Goal: Use online tool/utility: Utilize a website feature to perform a specific function

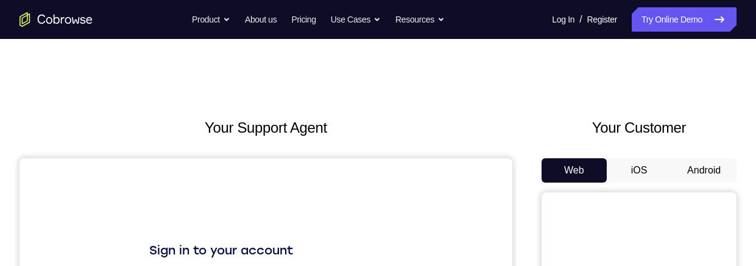
scroll to position [84, 0]
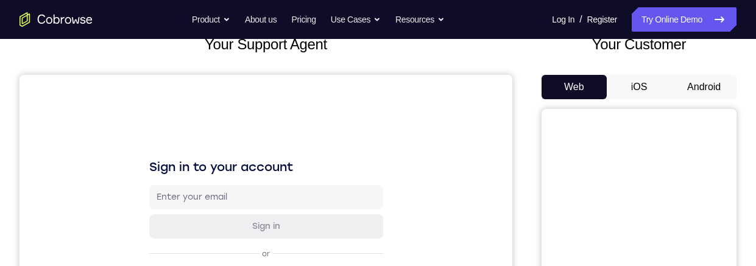
click at [708, 87] on button "Android" at bounding box center [704, 87] width 65 height 24
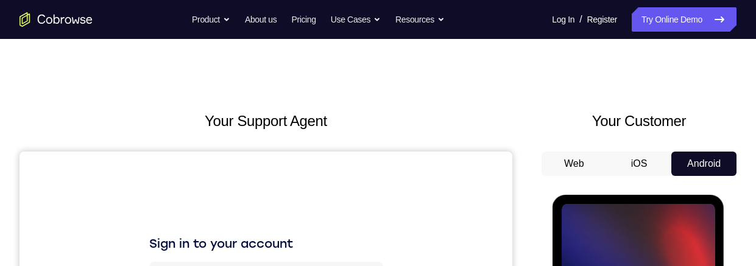
scroll to position [157, 0]
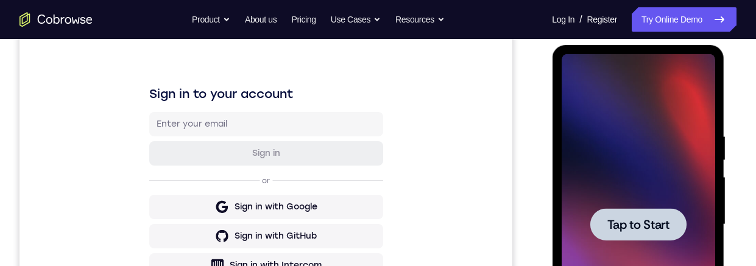
click at [641, 91] on div at bounding box center [638, 224] width 96 height 32
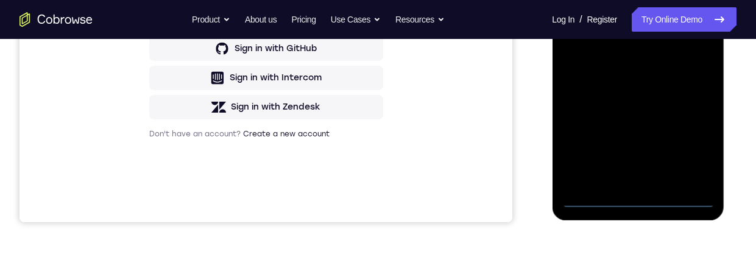
scroll to position [302, 0]
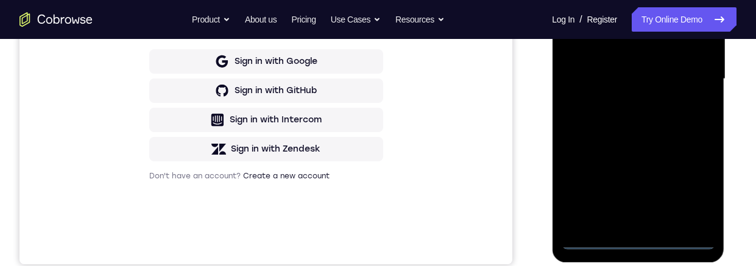
click at [636, 91] on div at bounding box center [638, 79] width 154 height 341
click at [690, 91] on div at bounding box center [638, 79] width 154 height 341
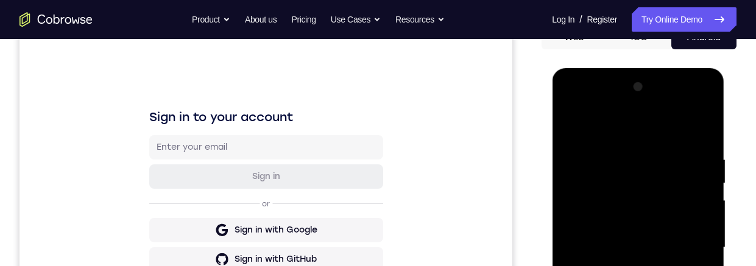
scroll to position [124, 0]
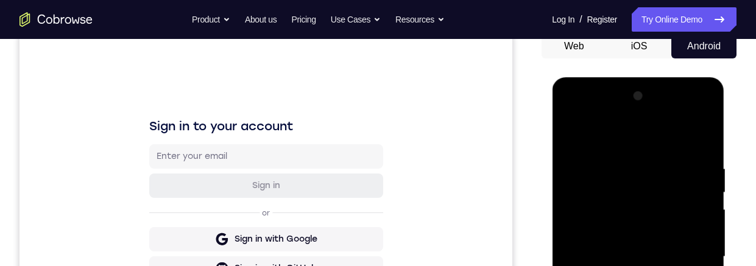
click at [652, 91] on div at bounding box center [638, 257] width 154 height 341
click at [688, 91] on div at bounding box center [638, 257] width 154 height 341
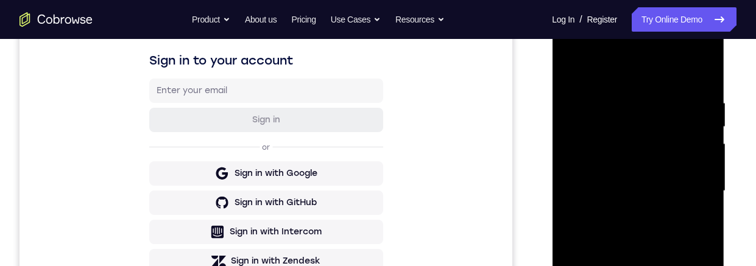
scroll to position [199, 0]
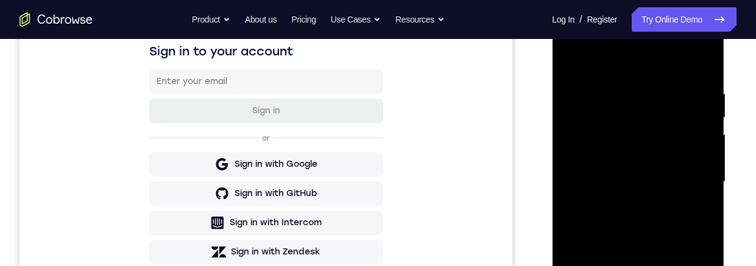
click at [622, 91] on div at bounding box center [638, 182] width 154 height 341
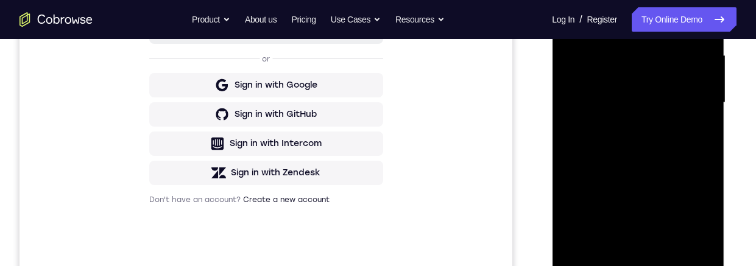
click at [638, 91] on div at bounding box center [638, 102] width 154 height 341
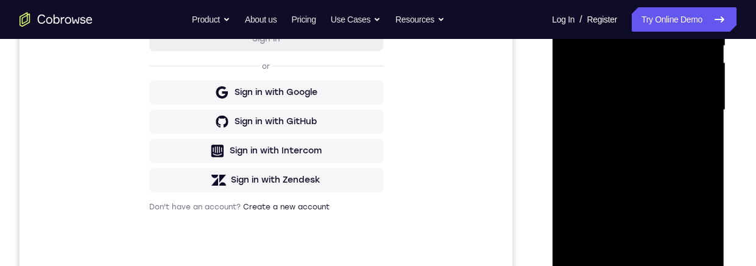
scroll to position [241, 0]
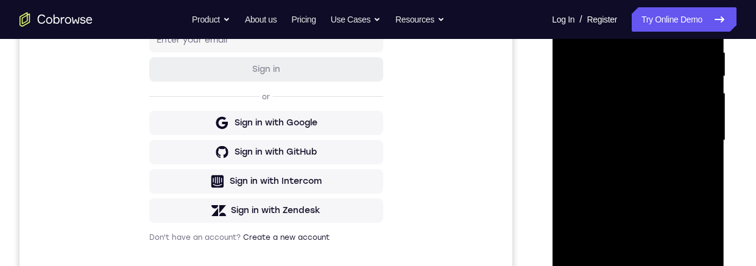
click at [668, 84] on div at bounding box center [638, 140] width 154 height 341
click at [676, 91] on div at bounding box center [638, 140] width 154 height 341
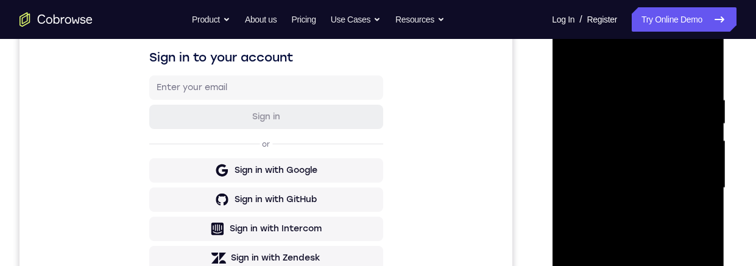
scroll to position [202, 0]
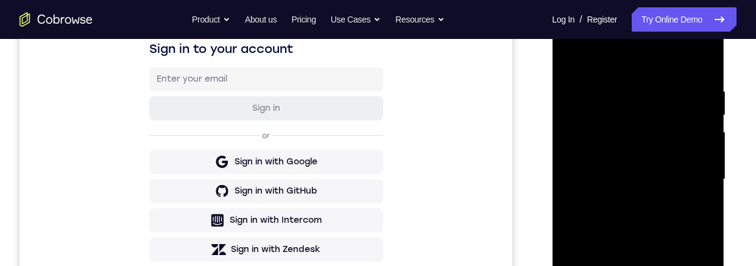
click at [635, 91] on div at bounding box center [638, 179] width 154 height 341
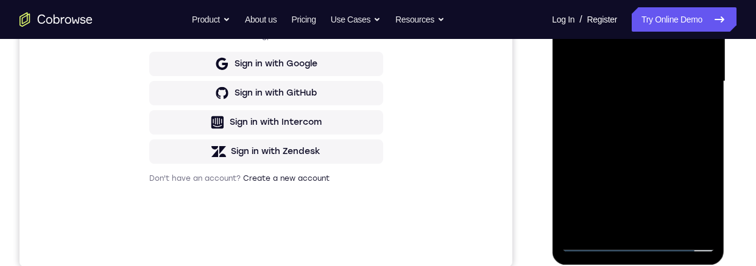
click at [589, 62] on div at bounding box center [638, 81] width 154 height 341
click at [675, 91] on div at bounding box center [638, 81] width 154 height 341
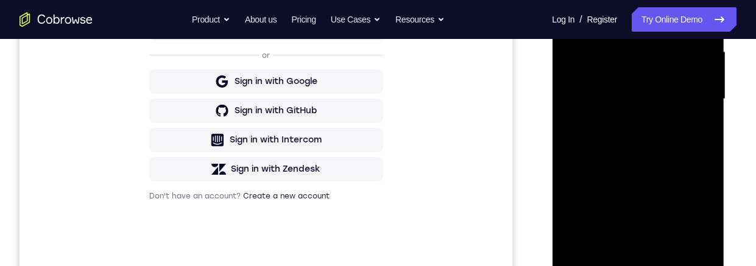
click at [640, 91] on div at bounding box center [638, 99] width 154 height 341
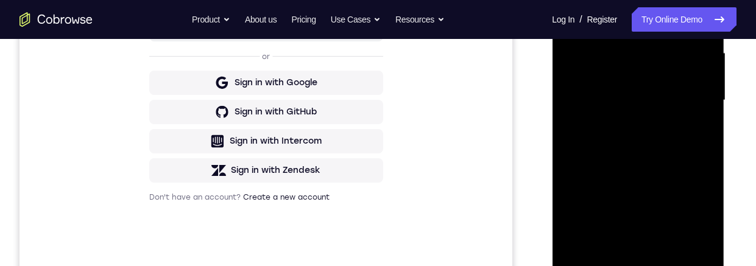
scroll to position [260, 0]
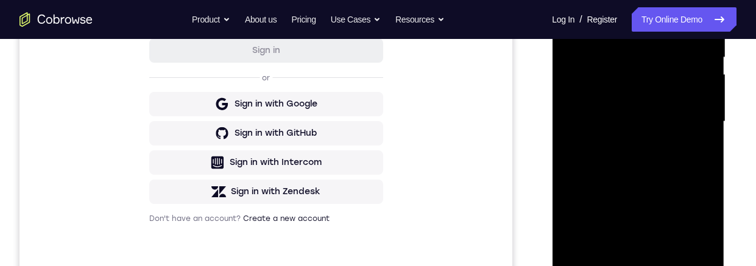
click at [650, 77] on div at bounding box center [638, 121] width 154 height 341
click at [675, 42] on div at bounding box center [638, 121] width 154 height 341
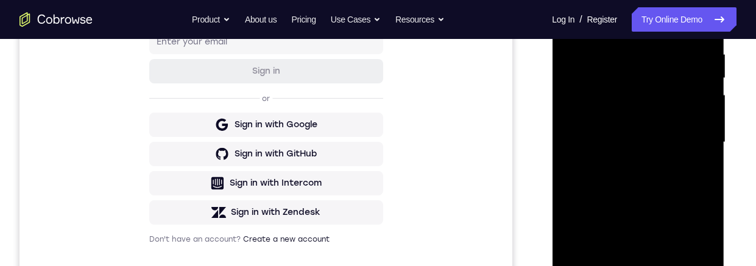
scroll to position [209, 0]
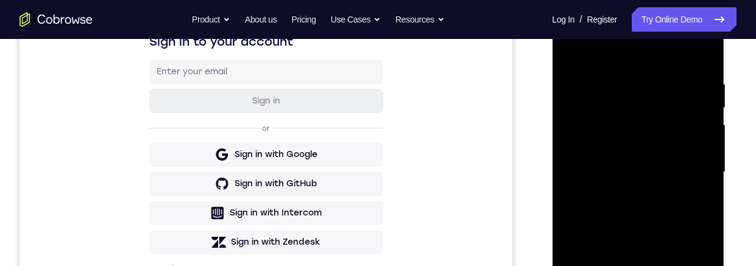
click at [663, 91] on div at bounding box center [638, 172] width 154 height 341
click at [692, 91] on div at bounding box center [638, 172] width 154 height 341
click at [685, 91] on div at bounding box center [638, 172] width 154 height 341
click at [688, 91] on div at bounding box center [638, 172] width 154 height 341
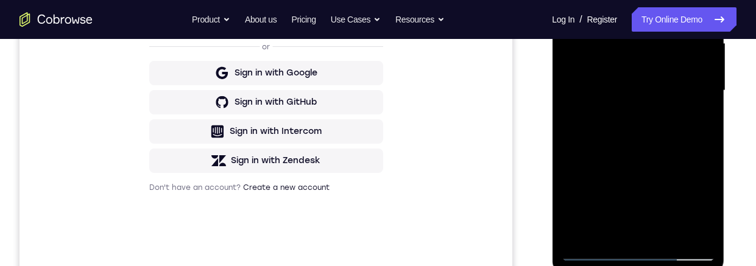
click at [697, 91] on div at bounding box center [638, 90] width 154 height 341
click at [661, 91] on div at bounding box center [638, 90] width 154 height 341
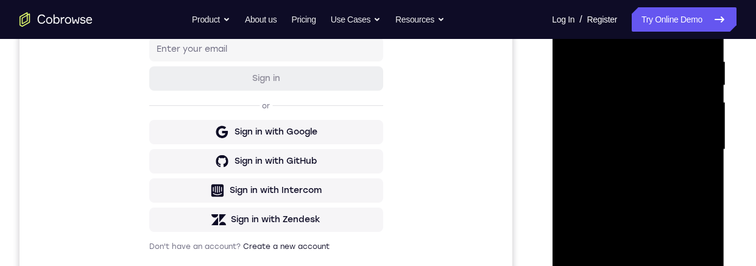
scroll to position [222, 0]
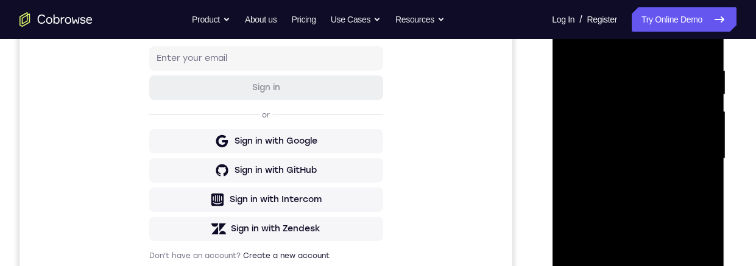
click at [657, 85] on div at bounding box center [638, 158] width 154 height 341
click at [691, 91] on div at bounding box center [638, 158] width 154 height 341
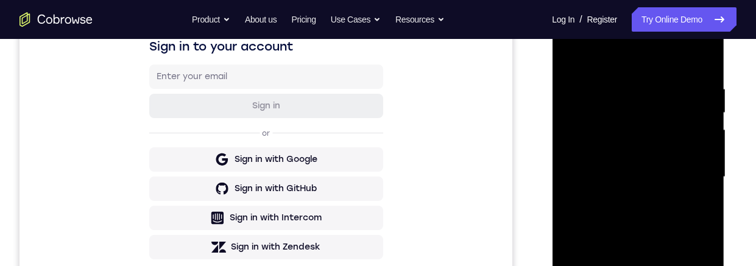
click at [655, 91] on div at bounding box center [638, 177] width 154 height 341
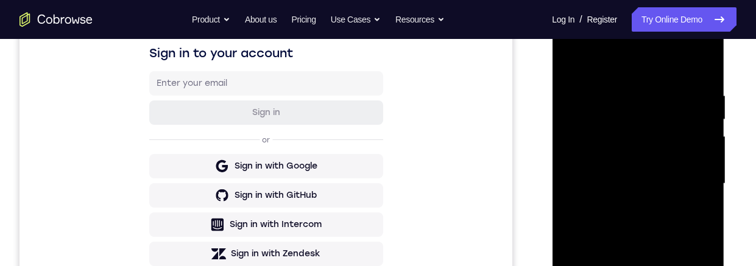
click at [569, 39] on div at bounding box center [638, 183] width 154 height 341
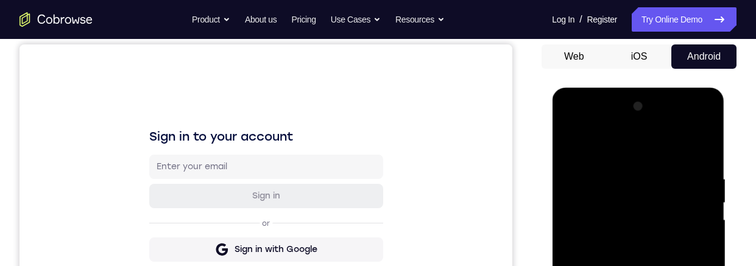
click at [638, 91] on div at bounding box center [638, 267] width 154 height 341
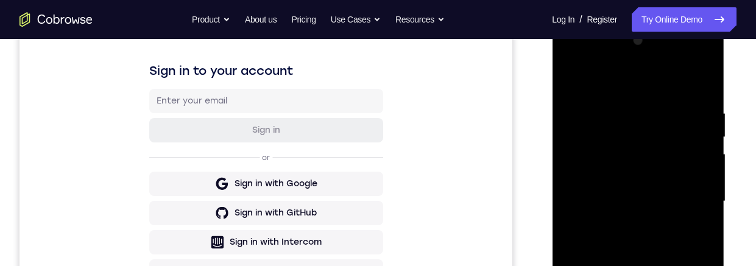
scroll to position [218, 0]
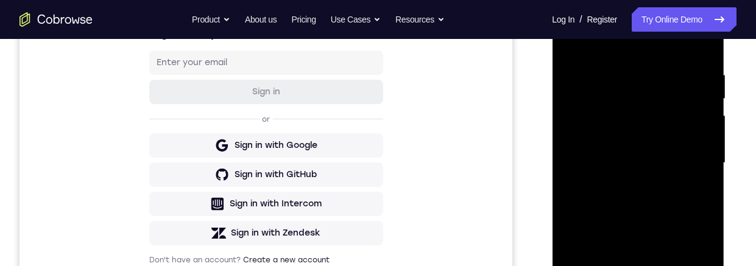
click at [608, 91] on div at bounding box center [638, 163] width 154 height 341
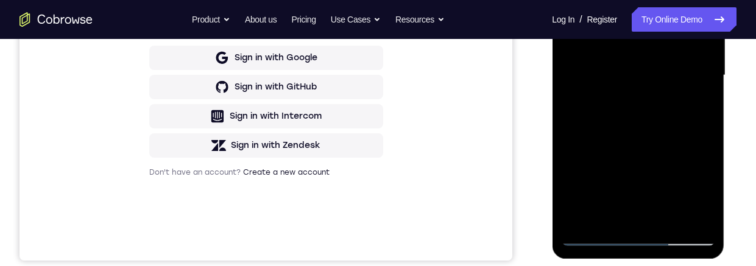
click at [676, 91] on div at bounding box center [638, 75] width 154 height 341
click at [681, 91] on div at bounding box center [638, 75] width 154 height 341
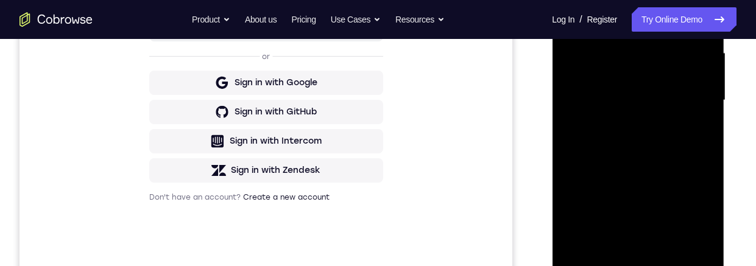
scroll to position [318, 0]
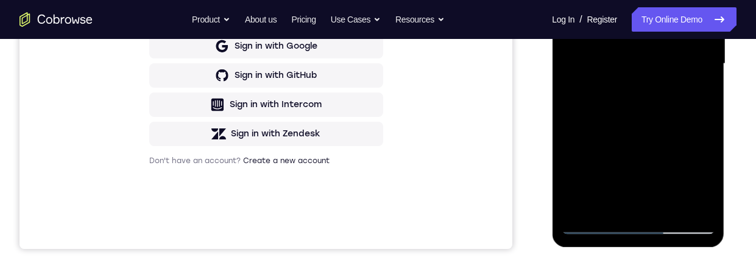
click at [678, 91] on div at bounding box center [638, 63] width 154 height 341
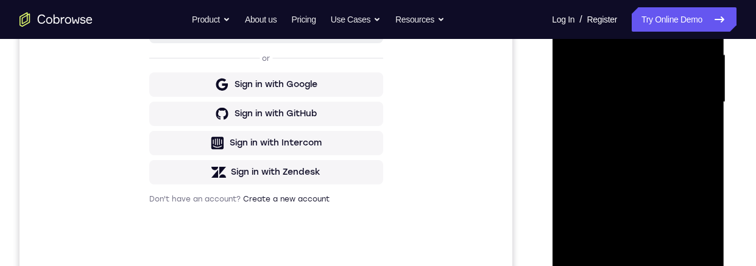
click at [627, 91] on div at bounding box center [638, 102] width 154 height 341
click at [667, 39] on div at bounding box center [638, 102] width 154 height 341
click at [641, 91] on div at bounding box center [638, 102] width 154 height 341
click at [682, 85] on div at bounding box center [638, 102] width 154 height 341
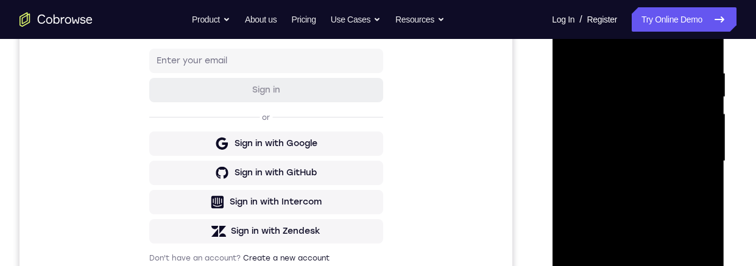
scroll to position [219, 0]
click at [654, 91] on div at bounding box center [638, 161] width 154 height 341
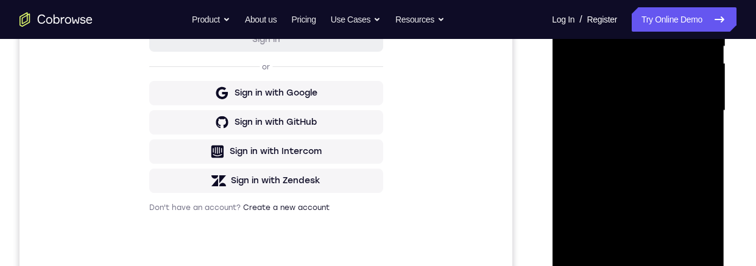
click at [710, 91] on div at bounding box center [638, 110] width 154 height 341
click at [708, 91] on div at bounding box center [638, 110] width 154 height 341
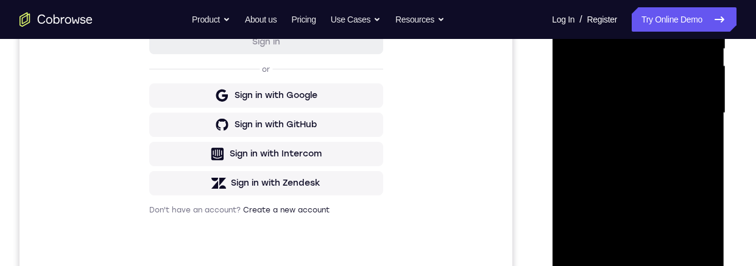
click at [574, 91] on div at bounding box center [638, 113] width 154 height 341
click at [707, 80] on div at bounding box center [638, 113] width 154 height 341
click at [708, 82] on div at bounding box center [638, 113] width 154 height 341
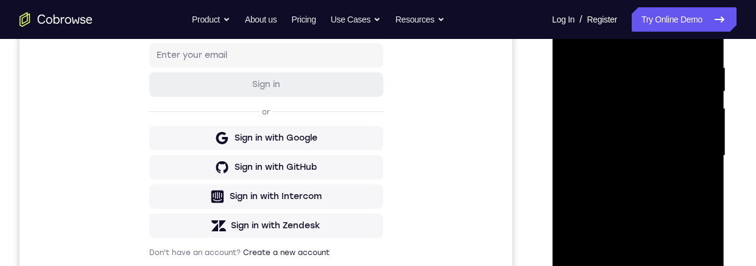
click at [619, 60] on div at bounding box center [638, 155] width 154 height 341
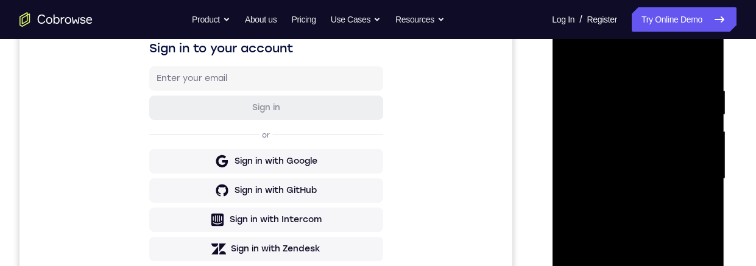
click at [703, 65] on div at bounding box center [638, 179] width 154 height 341
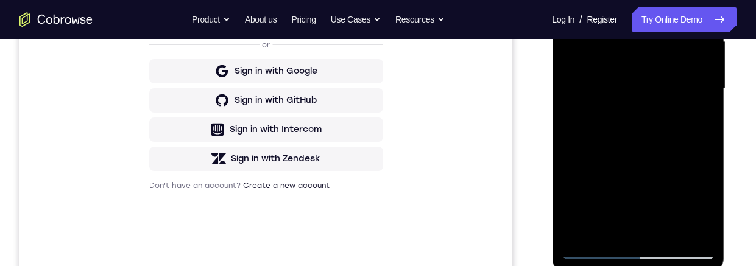
click at [668, 91] on div at bounding box center [638, 88] width 154 height 341
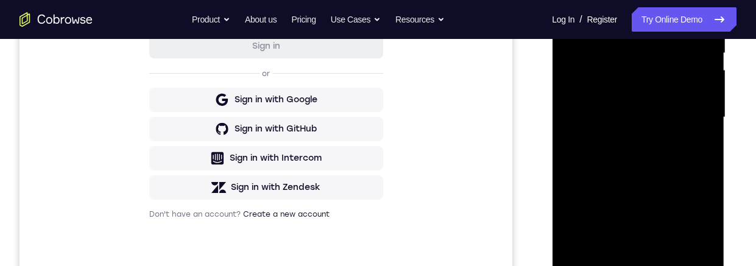
click at [659, 91] on div at bounding box center [638, 117] width 154 height 341
click at [667, 91] on div at bounding box center [638, 117] width 154 height 341
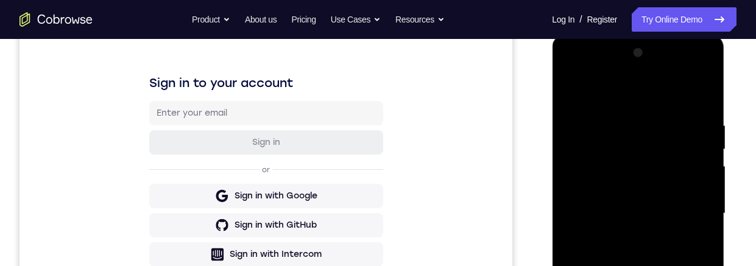
click at [567, 91] on div at bounding box center [638, 213] width 154 height 341
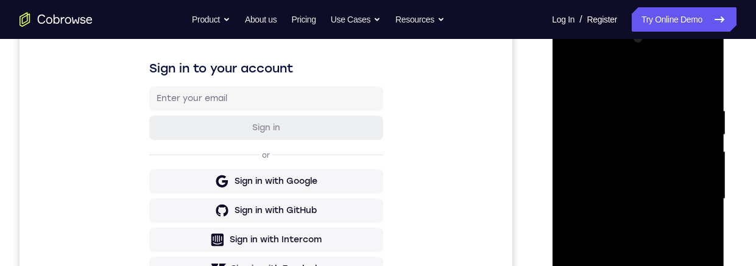
scroll to position [169, 0]
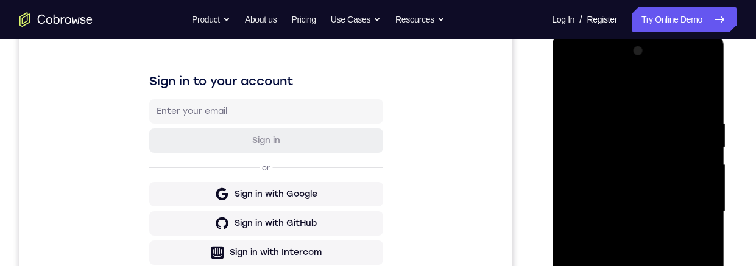
click at [575, 91] on div at bounding box center [638, 211] width 154 height 341
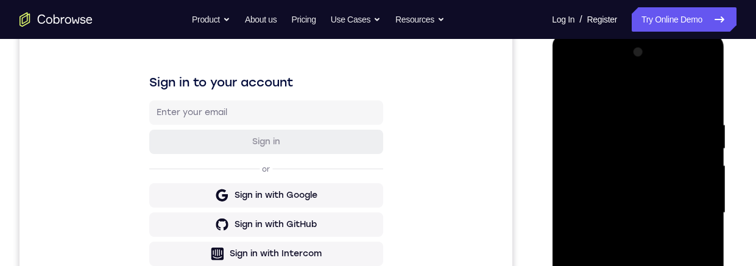
click at [707, 87] on div at bounding box center [638, 213] width 154 height 341
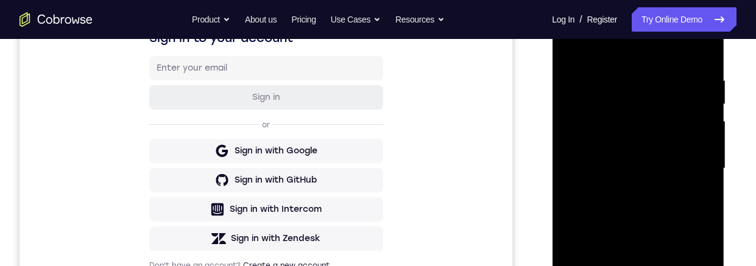
click at [571, 80] on div at bounding box center [638, 168] width 154 height 341
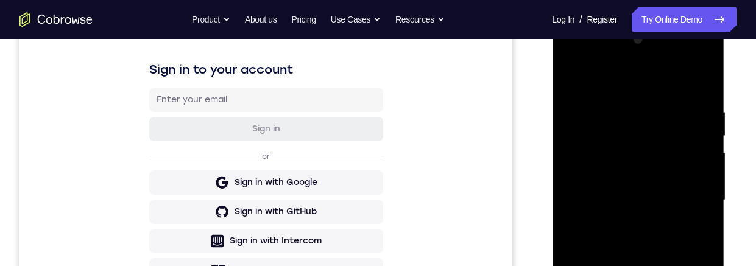
scroll to position [182, 0]
click at [619, 91] on div at bounding box center [638, 199] width 154 height 341
click at [571, 73] on div at bounding box center [638, 199] width 154 height 341
click at [600, 91] on div at bounding box center [638, 199] width 154 height 341
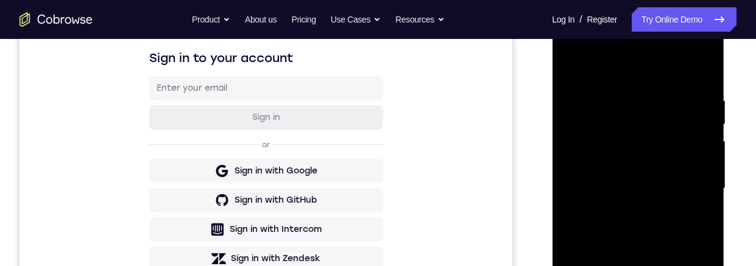
scroll to position [187, 0]
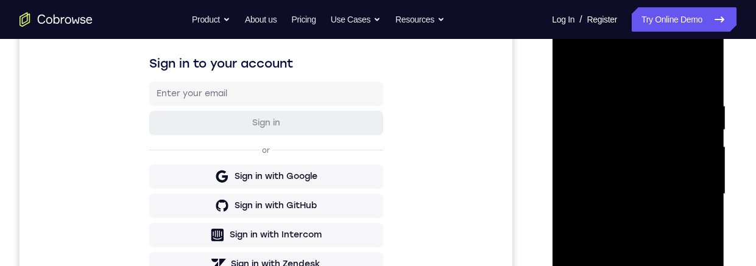
click at [625, 91] on div at bounding box center [638, 194] width 154 height 341
click at [571, 77] on div at bounding box center [638, 194] width 154 height 341
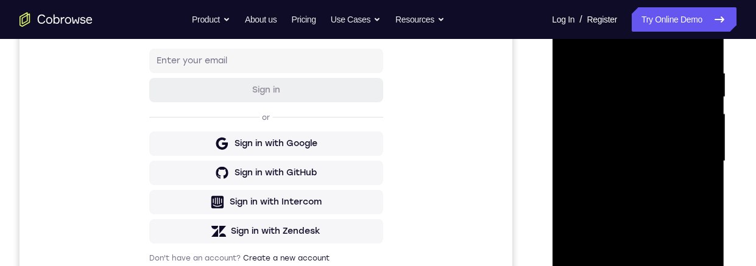
scroll to position [223, 0]
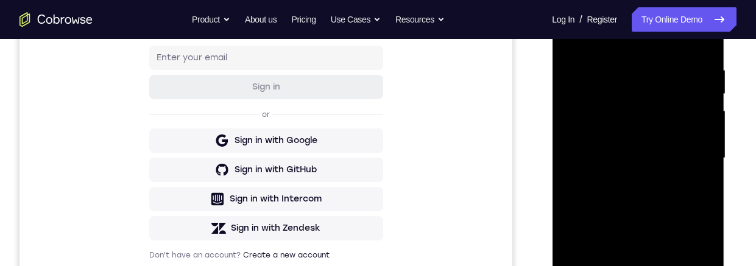
click at [602, 91] on div at bounding box center [638, 158] width 154 height 341
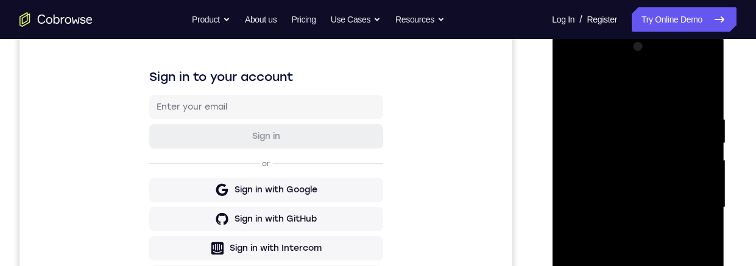
click at [571, 85] on div at bounding box center [638, 207] width 154 height 341
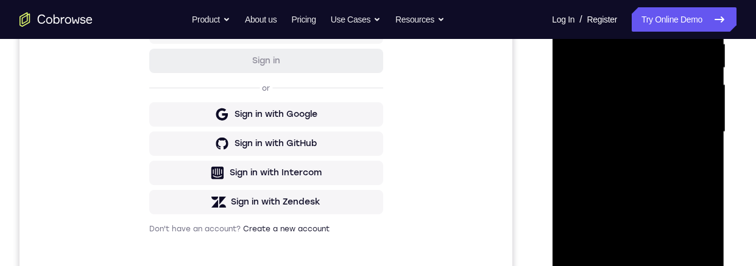
scroll to position [190, 0]
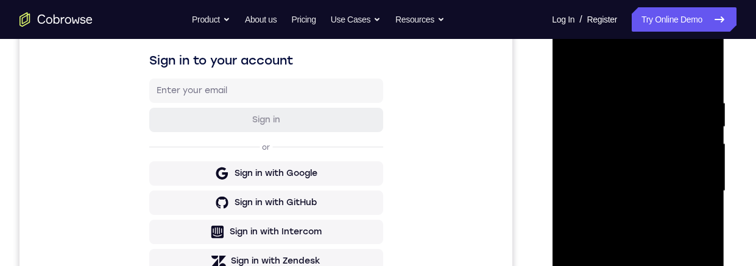
click at [574, 72] on div at bounding box center [638, 191] width 154 height 341
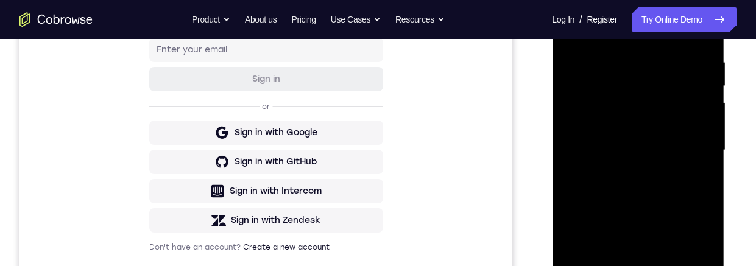
scroll to position [236, 0]
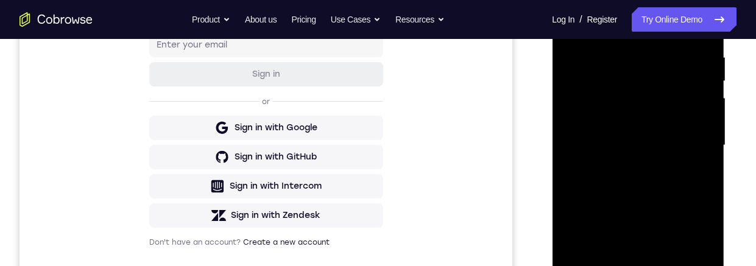
click at [650, 60] on div at bounding box center [638, 145] width 154 height 341
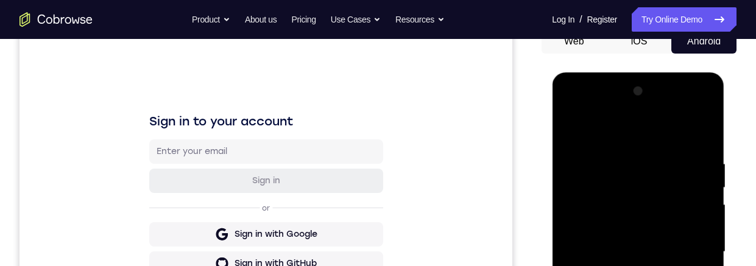
scroll to position [288, 0]
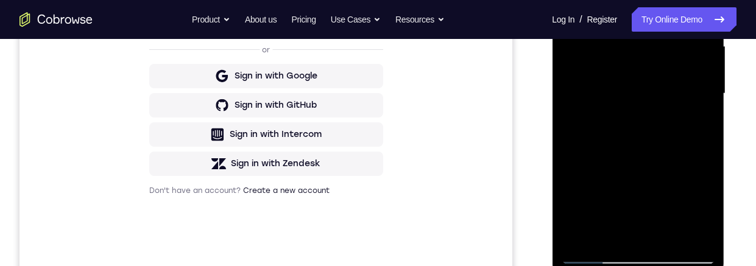
click at [600, 91] on div at bounding box center [638, 93] width 154 height 341
click at [742, 91] on div "Your Support Agent Your Customer Web iOS Android Next Steps We’d be happy to gi…" at bounding box center [378, 153] width 756 height 804
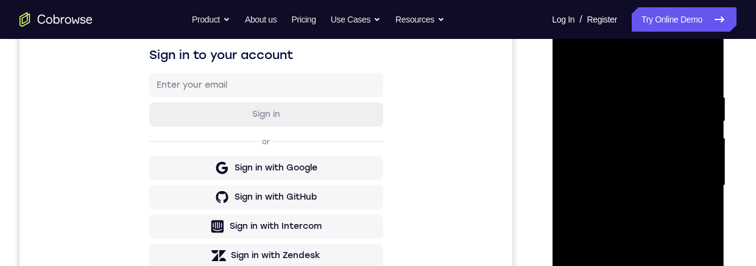
click at [669, 91] on div at bounding box center [638, 185] width 154 height 341
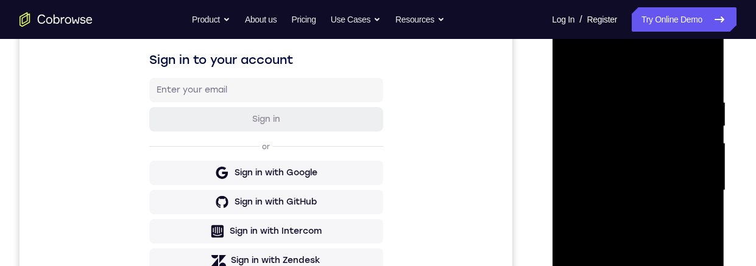
scroll to position [305, 0]
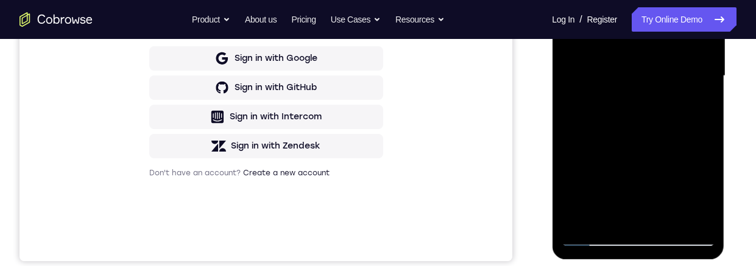
click at [625, 91] on div at bounding box center [638, 76] width 154 height 341
click at [701, 91] on div at bounding box center [638, 76] width 154 height 341
click at [702, 91] on div at bounding box center [638, 76] width 154 height 341
click at [700, 91] on div at bounding box center [638, 76] width 154 height 341
click at [701, 91] on div at bounding box center [638, 76] width 154 height 341
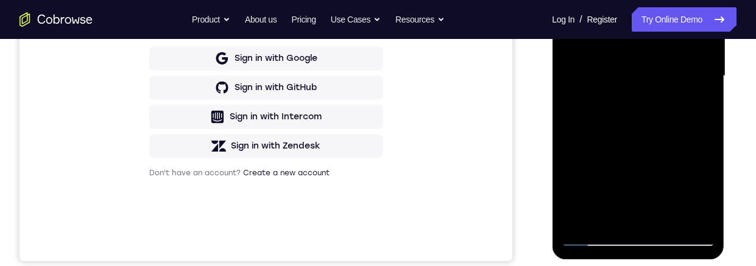
click at [702, 91] on div at bounding box center [638, 76] width 154 height 341
click at [703, 91] on div at bounding box center [638, 76] width 154 height 341
click at [702, 91] on div at bounding box center [638, 76] width 154 height 341
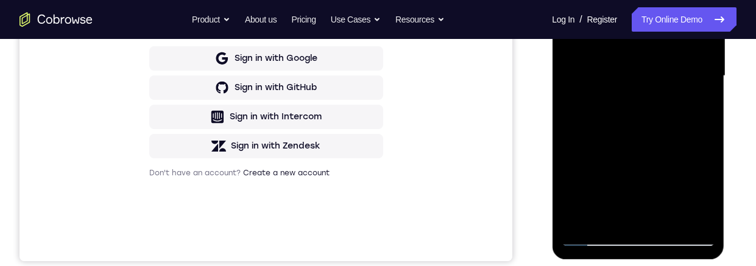
click at [700, 91] on div at bounding box center [638, 76] width 154 height 341
click at [699, 91] on div at bounding box center [638, 76] width 154 height 341
click at [697, 91] on div at bounding box center [638, 76] width 154 height 341
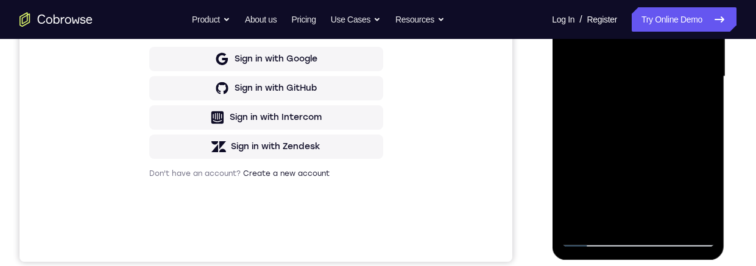
click at [697, 91] on div at bounding box center [638, 76] width 154 height 341
click at [698, 91] on div at bounding box center [638, 76] width 154 height 341
click at [696, 91] on div at bounding box center [638, 76] width 154 height 341
click at [699, 91] on div at bounding box center [638, 76] width 154 height 341
click at [700, 91] on div at bounding box center [638, 76] width 154 height 341
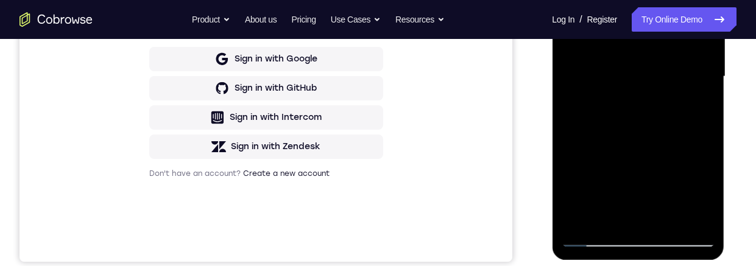
click at [699, 91] on div at bounding box center [638, 76] width 154 height 341
click at [703, 91] on div at bounding box center [638, 76] width 154 height 341
click at [699, 91] on div at bounding box center [638, 76] width 154 height 341
click at [700, 91] on div at bounding box center [638, 76] width 154 height 341
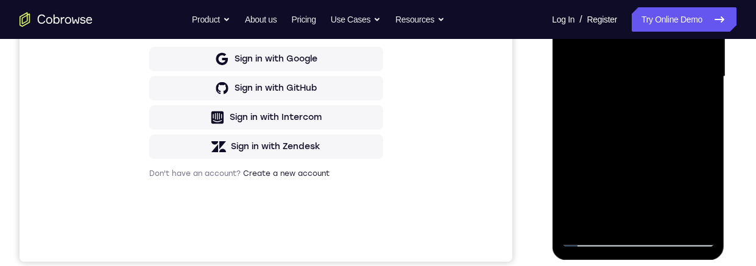
click at [738, 91] on div "Your Support Agent Your Customer Web iOS Android Next Steps We’d be happy to gi…" at bounding box center [378, 136] width 756 height 804
click at [685, 91] on div at bounding box center [638, 76] width 154 height 341
click at [700, 91] on div at bounding box center [638, 76] width 154 height 341
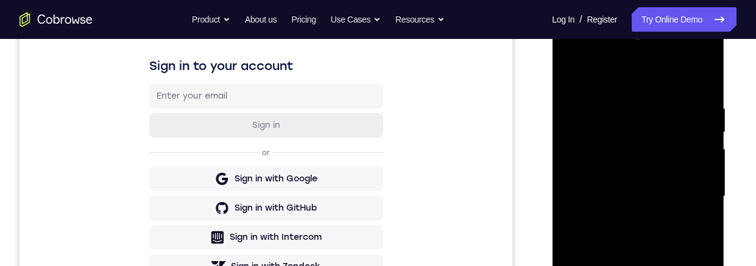
scroll to position [221, 0]
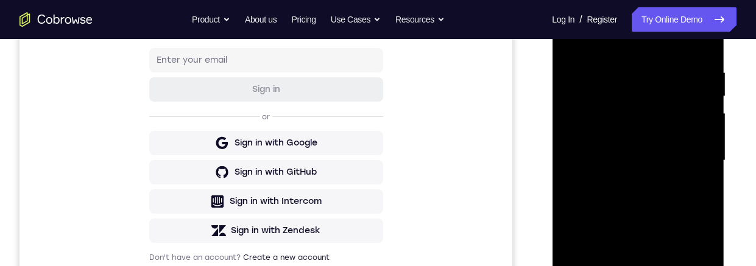
click at [697, 42] on div at bounding box center [638, 160] width 154 height 341
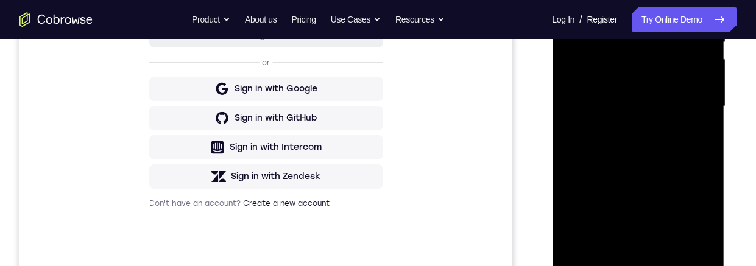
click at [663, 91] on div at bounding box center [638, 106] width 154 height 341
click at [692, 91] on div at bounding box center [638, 106] width 154 height 341
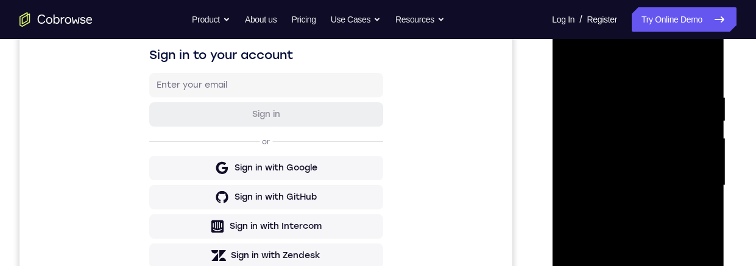
click at [705, 68] on div at bounding box center [638, 185] width 154 height 341
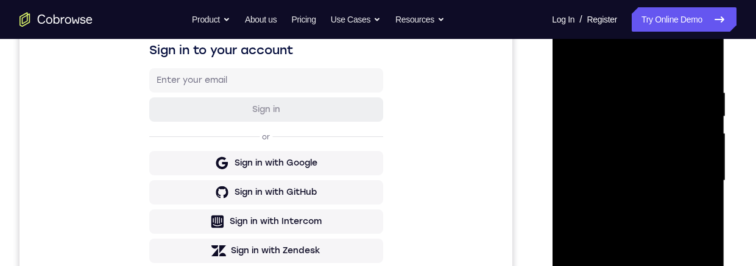
scroll to position [269, 0]
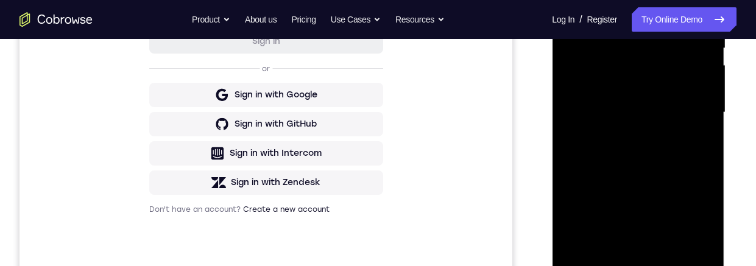
click at [665, 91] on div at bounding box center [638, 112] width 154 height 341
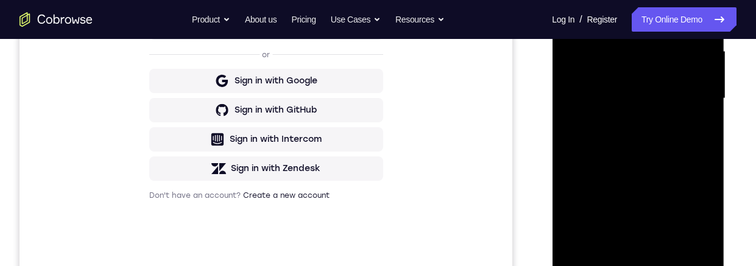
click at [677, 90] on div at bounding box center [638, 98] width 154 height 341
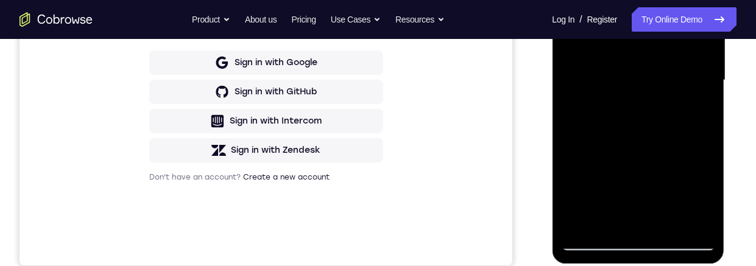
click at [622, 91] on div at bounding box center [638, 80] width 154 height 341
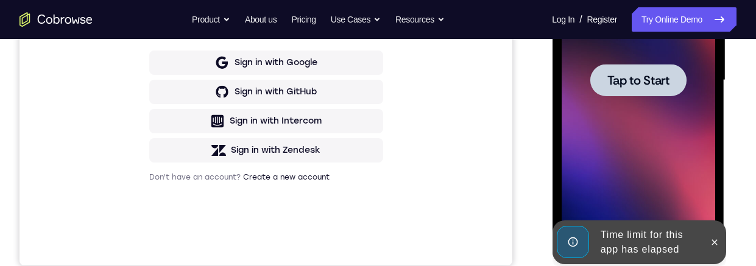
click at [644, 80] on span "Tap to Start" at bounding box center [638, 80] width 62 height 12
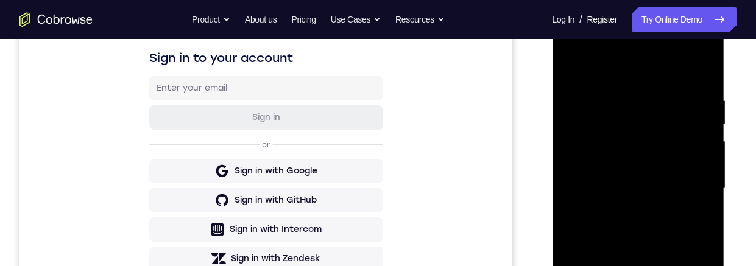
scroll to position [151, 0]
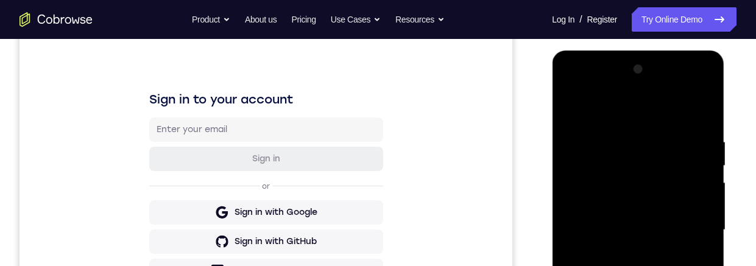
click at [638, 91] on div at bounding box center [638, 230] width 154 height 341
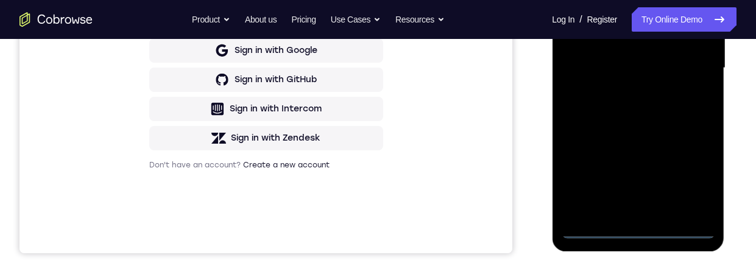
click at [688, 91] on div at bounding box center [638, 68] width 154 height 341
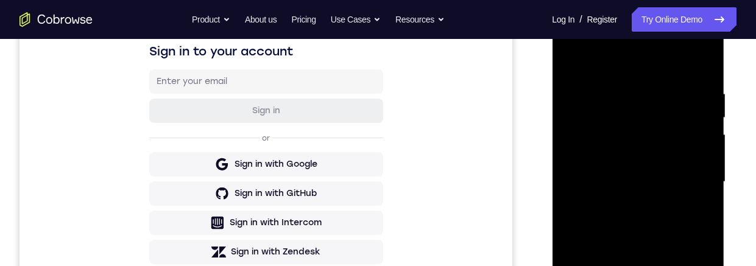
scroll to position [152, 0]
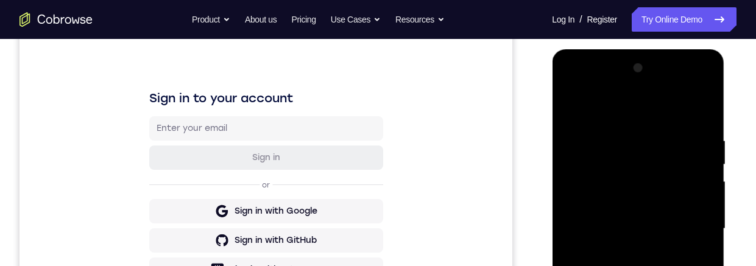
click at [657, 91] on div at bounding box center [638, 229] width 154 height 341
click at [689, 91] on div at bounding box center [638, 229] width 154 height 341
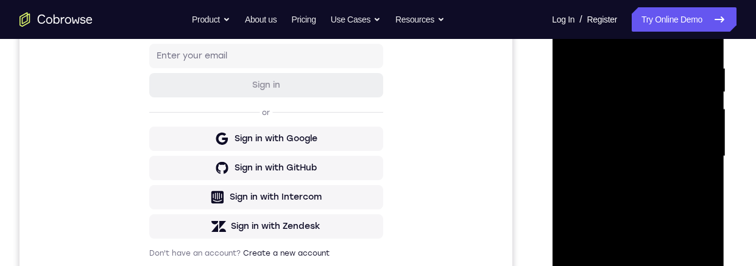
click at [627, 91] on div at bounding box center [638, 156] width 154 height 341
click at [668, 91] on div at bounding box center [638, 155] width 154 height 341
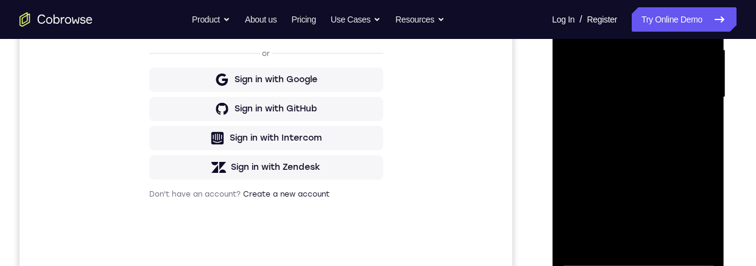
click at [647, 91] on div at bounding box center [638, 97] width 154 height 341
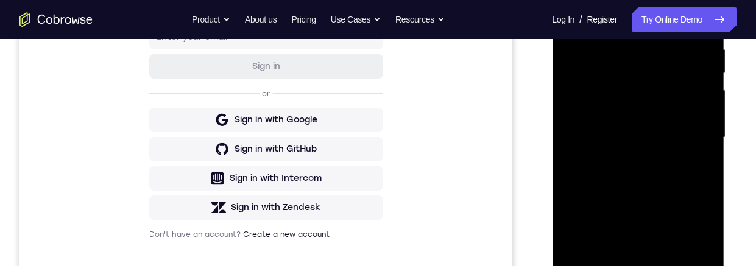
click at [682, 80] on div at bounding box center [638, 137] width 154 height 341
click at [679, 91] on div at bounding box center [638, 137] width 154 height 341
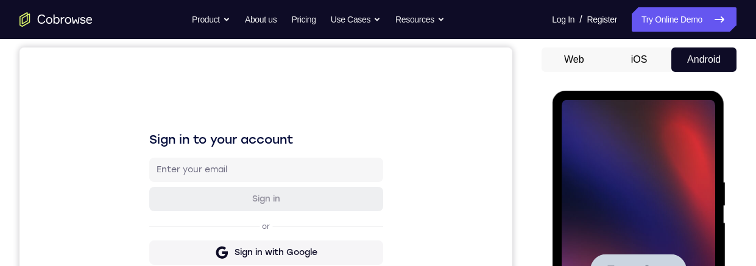
scroll to position [116, 0]
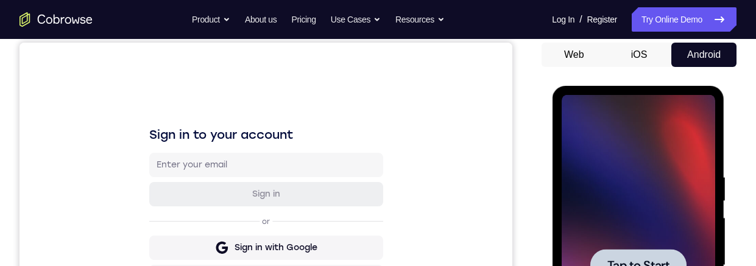
click at [661, 91] on span "Tap to Start" at bounding box center [638, 266] width 62 height 12
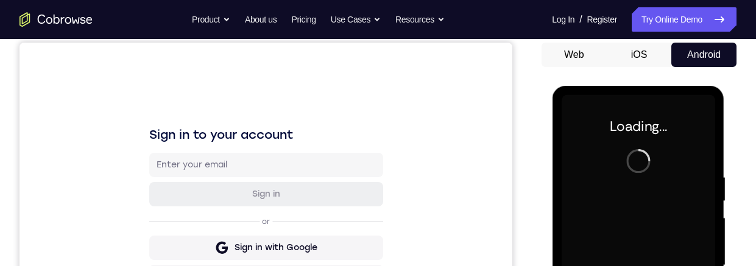
click at [642, 65] on button "iOS" at bounding box center [639, 55] width 65 height 24
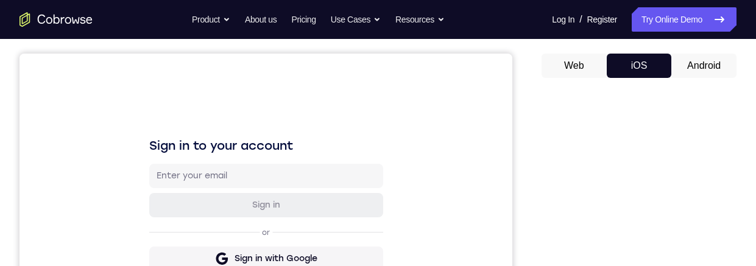
click at [708, 66] on button "Android" at bounding box center [704, 66] width 65 height 24
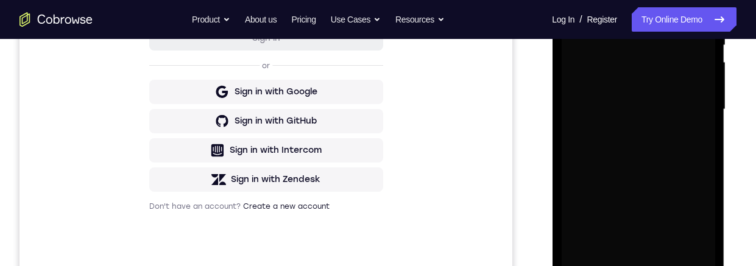
scroll to position [353, 0]
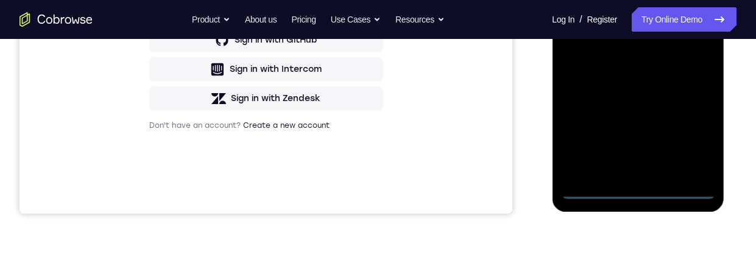
click at [637, 91] on div at bounding box center [638, 28] width 154 height 341
click at [692, 91] on div at bounding box center [638, 28] width 154 height 341
click at [649, 0] on div at bounding box center [638, 28] width 154 height 341
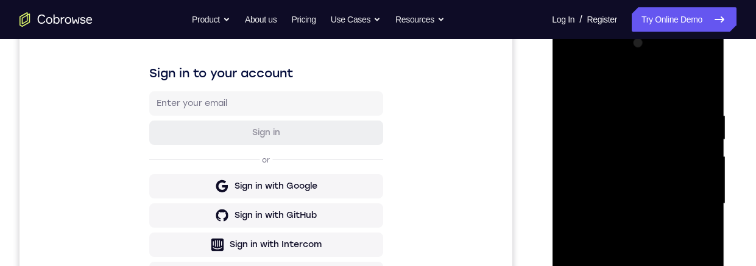
scroll to position [233, 0]
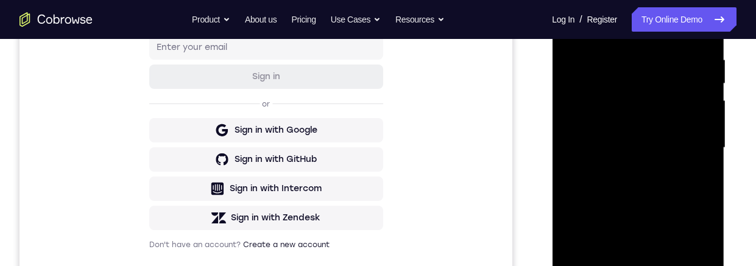
click at [692, 91] on div at bounding box center [638, 147] width 154 height 341
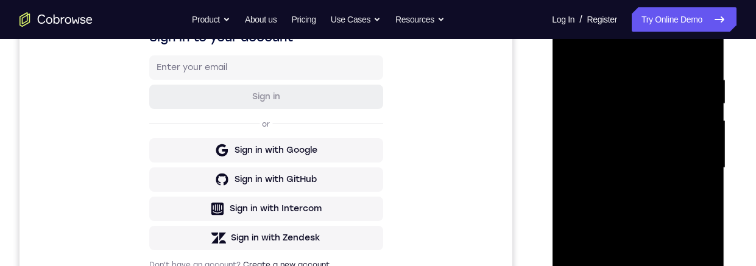
scroll to position [251, 0]
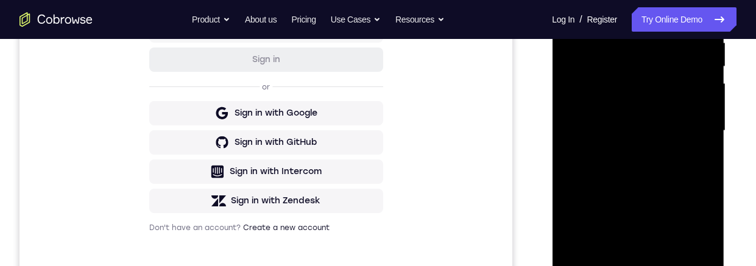
click at [626, 91] on div at bounding box center [638, 130] width 154 height 341
click at [632, 91] on div at bounding box center [638, 130] width 154 height 341
click at [673, 71] on div at bounding box center [638, 130] width 154 height 341
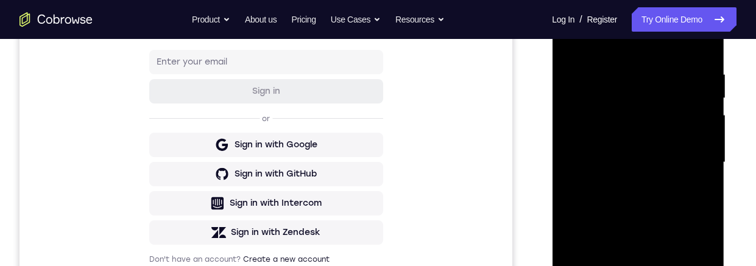
click at [665, 91] on div at bounding box center [638, 162] width 154 height 341
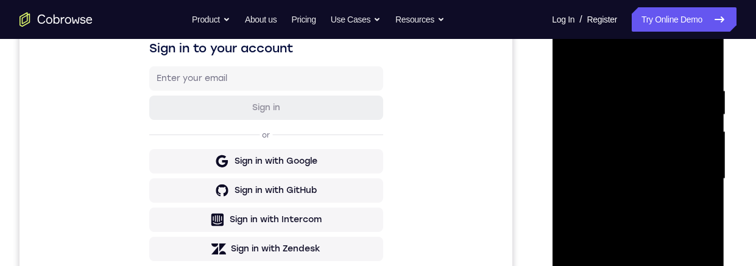
scroll to position [341, 0]
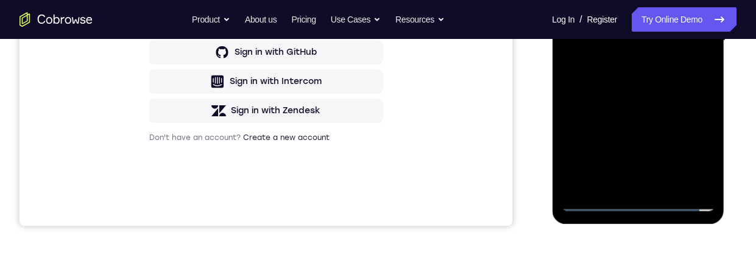
click at [635, 91] on div at bounding box center [638, 40] width 154 height 341
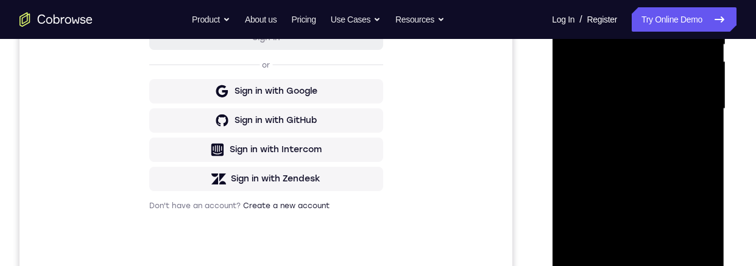
click at [585, 91] on div at bounding box center [638, 108] width 154 height 341
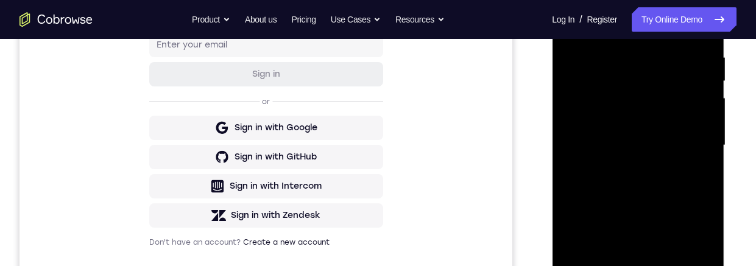
click at [657, 91] on div at bounding box center [638, 145] width 154 height 341
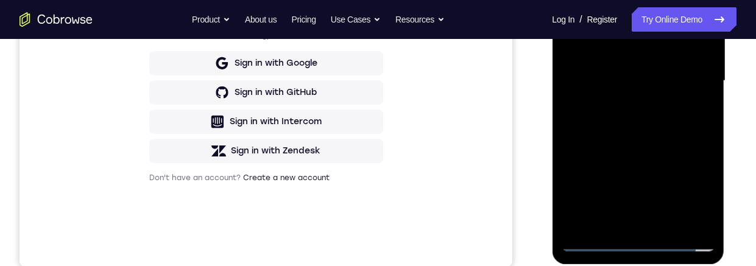
click at [644, 91] on div at bounding box center [638, 80] width 154 height 341
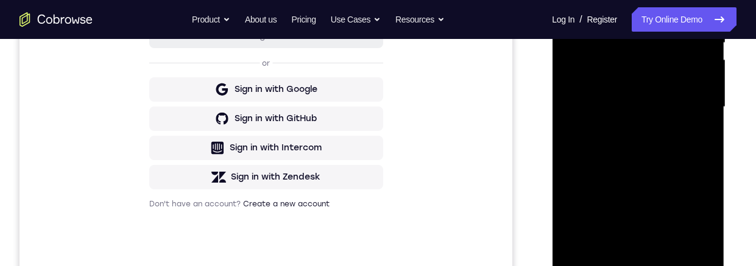
click at [659, 65] on div at bounding box center [638, 107] width 154 height 341
click at [666, 32] on div at bounding box center [638, 107] width 154 height 341
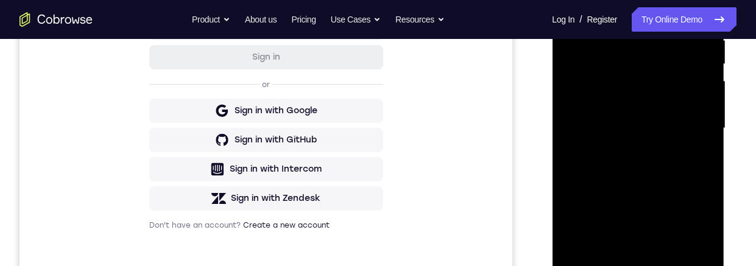
scroll to position [230, 0]
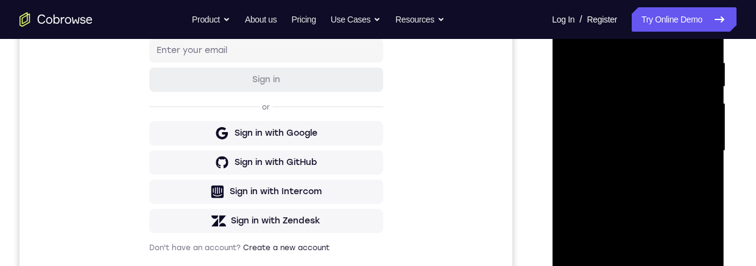
click at [658, 91] on div at bounding box center [638, 150] width 154 height 341
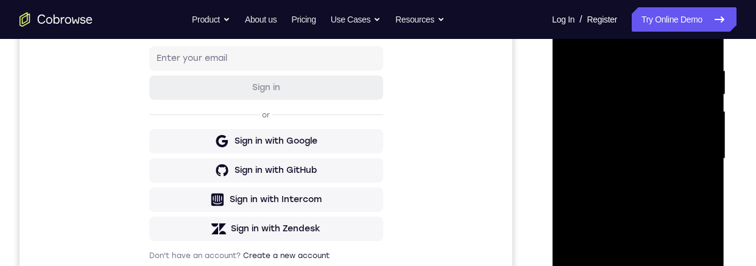
click at [693, 91] on div at bounding box center [638, 158] width 154 height 341
click at [689, 91] on div at bounding box center [638, 158] width 154 height 341
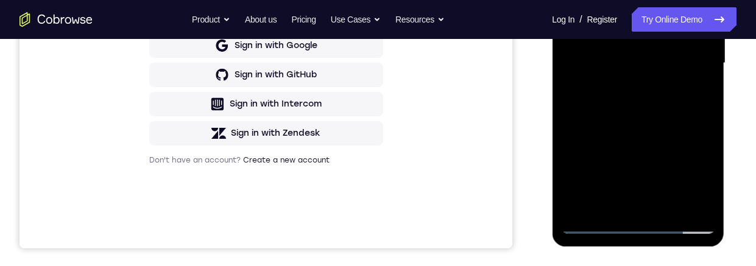
click at [692, 91] on div at bounding box center [638, 63] width 154 height 341
click at [689, 91] on div at bounding box center [638, 63] width 154 height 341
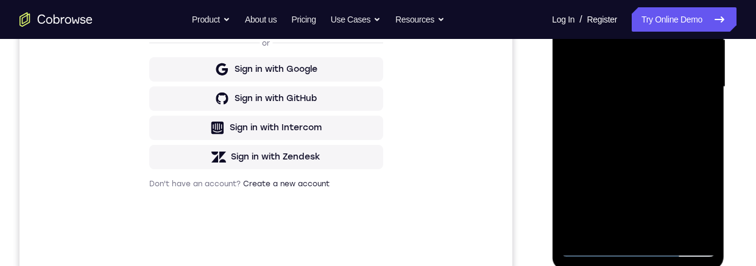
click at [668, 91] on div at bounding box center [638, 86] width 154 height 341
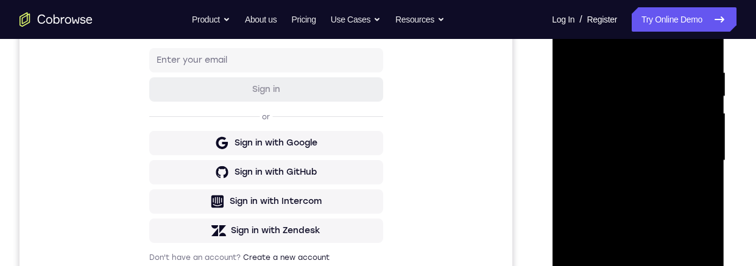
scroll to position [233, 0]
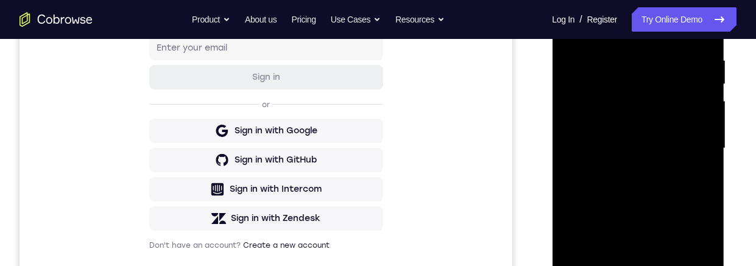
click at [696, 91] on div at bounding box center [638, 148] width 154 height 341
click at [650, 91] on div at bounding box center [638, 148] width 154 height 341
click at [640, 91] on div at bounding box center [638, 148] width 154 height 341
click at [612, 91] on div at bounding box center [638, 148] width 154 height 341
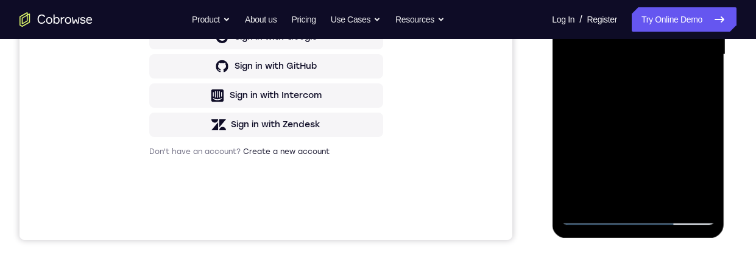
click at [681, 91] on div at bounding box center [638, 54] width 154 height 341
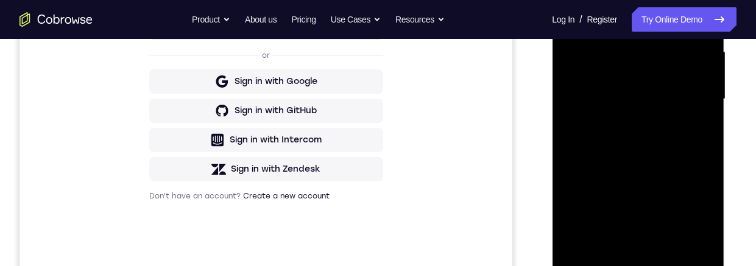
click at [636, 91] on div at bounding box center [638, 99] width 154 height 341
click at [674, 47] on div at bounding box center [638, 99] width 154 height 341
click at [641, 91] on div at bounding box center [638, 99] width 154 height 341
click at [683, 82] on div at bounding box center [638, 99] width 154 height 341
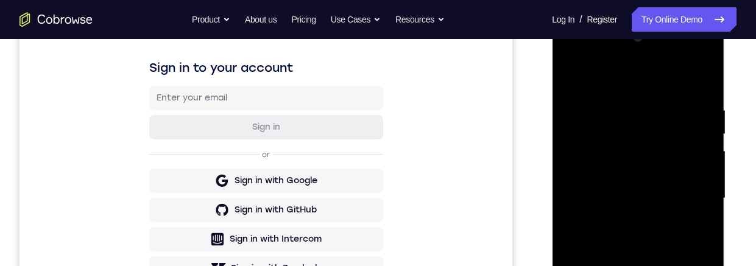
scroll to position [241, 0]
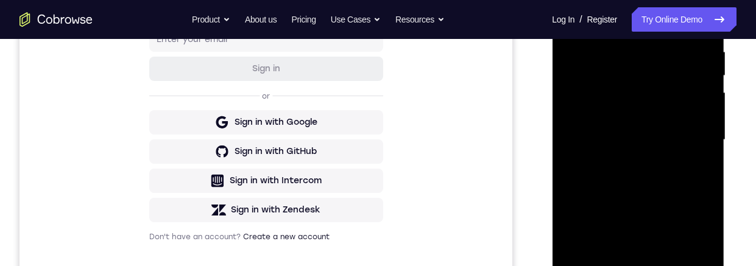
click at [677, 91] on div at bounding box center [638, 140] width 154 height 341
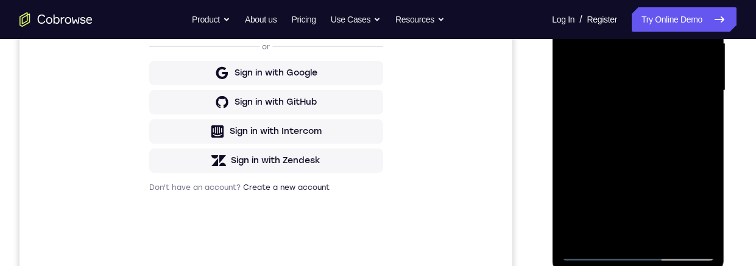
click at [671, 91] on div at bounding box center [638, 90] width 154 height 341
click at [653, 91] on div at bounding box center [638, 90] width 154 height 341
click at [660, 80] on div at bounding box center [638, 90] width 154 height 341
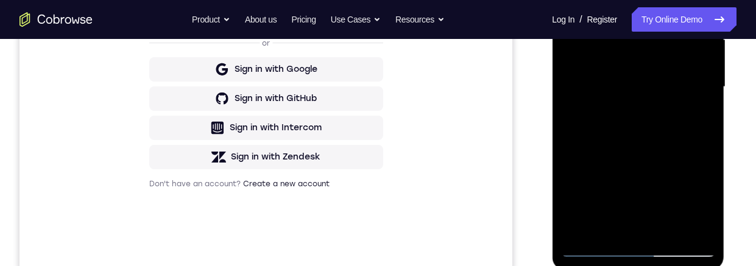
scroll to position [202, 0]
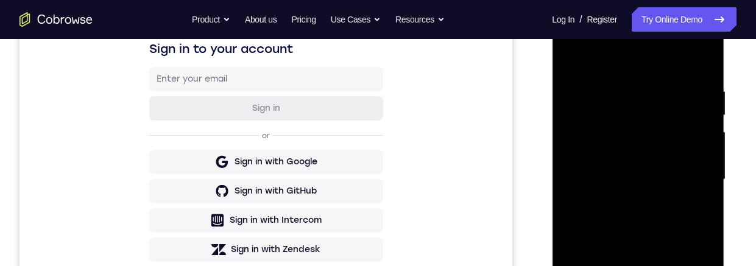
click at [569, 58] on div at bounding box center [638, 179] width 154 height 341
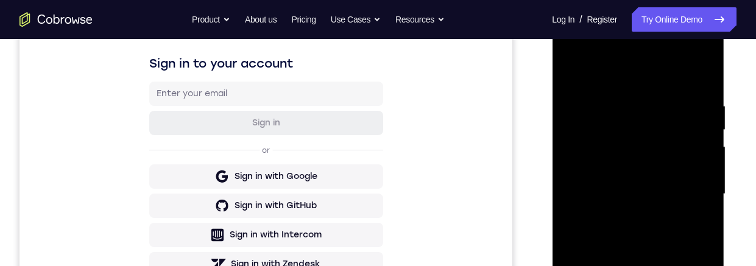
scroll to position [257, 0]
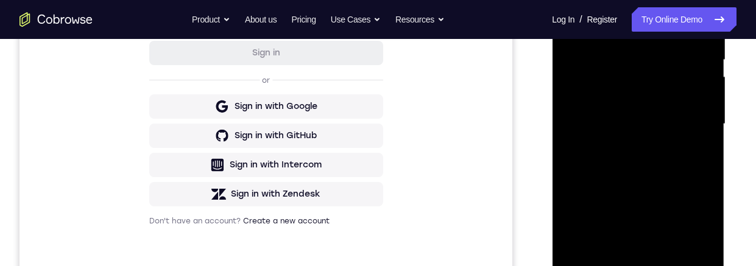
click at [705, 82] on div at bounding box center [638, 124] width 154 height 341
click at [700, 78] on div at bounding box center [638, 124] width 154 height 341
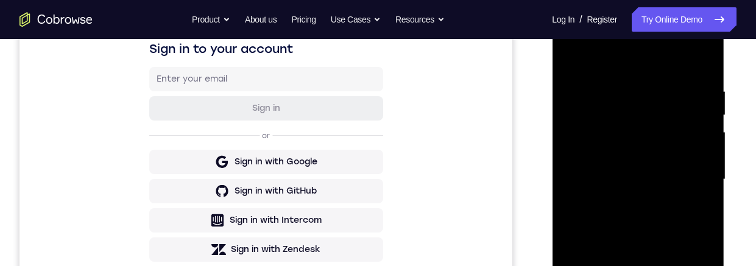
click at [570, 57] on div at bounding box center [638, 179] width 154 height 341
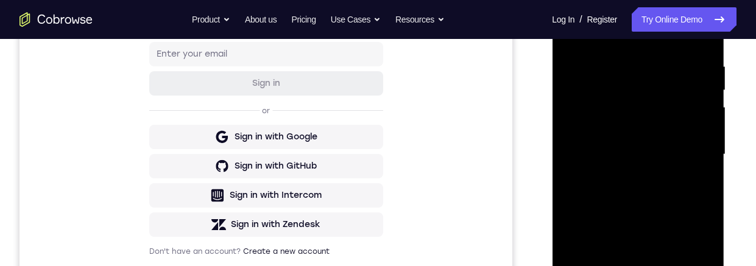
click at [614, 63] on div at bounding box center [638, 154] width 154 height 341
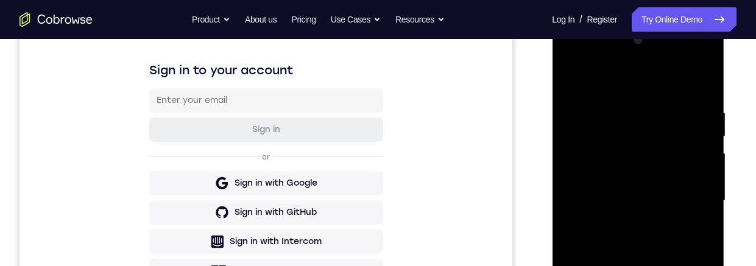
scroll to position [243, 0]
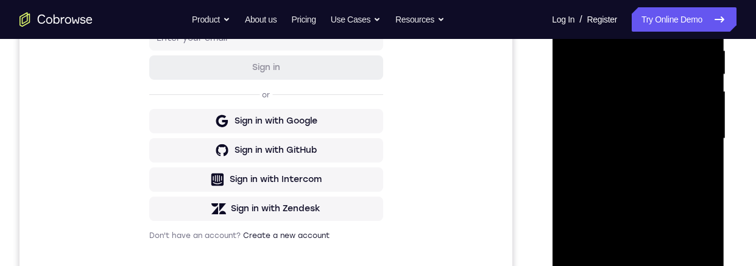
click at [700, 91] on div at bounding box center [638, 138] width 154 height 341
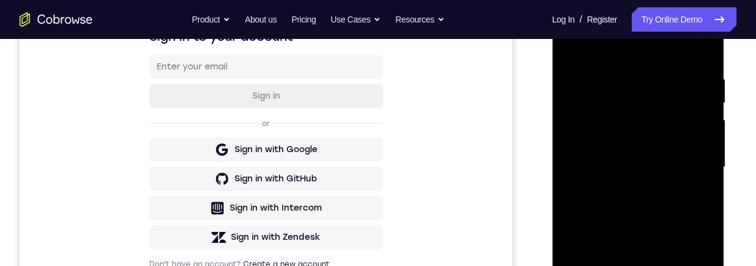
scroll to position [192, 0]
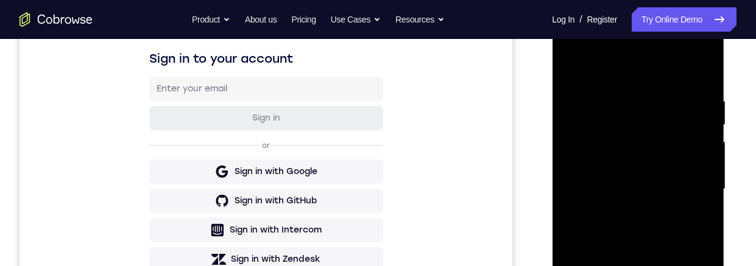
click at [702, 74] on div at bounding box center [638, 189] width 154 height 341
click at [704, 66] on div at bounding box center [638, 189] width 154 height 341
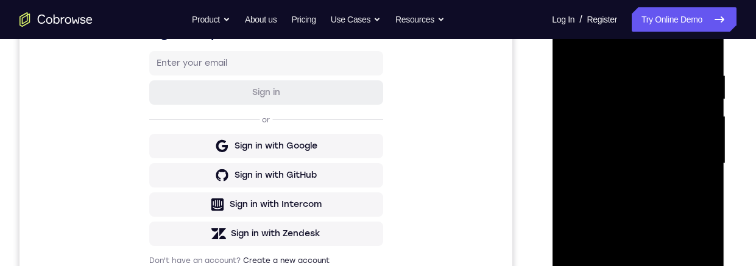
scroll to position [249, 0]
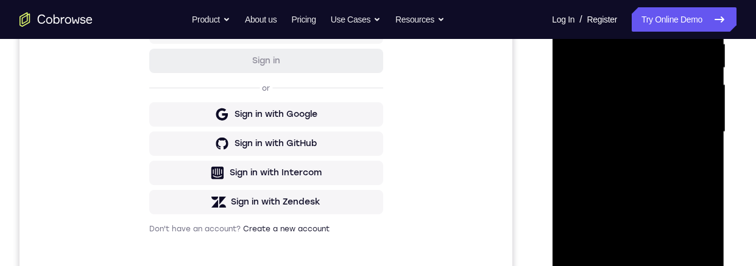
click at [612, 51] on div at bounding box center [638, 132] width 154 height 341
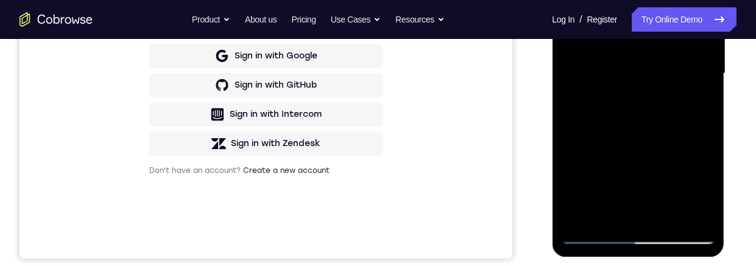
scroll to position [231, 0]
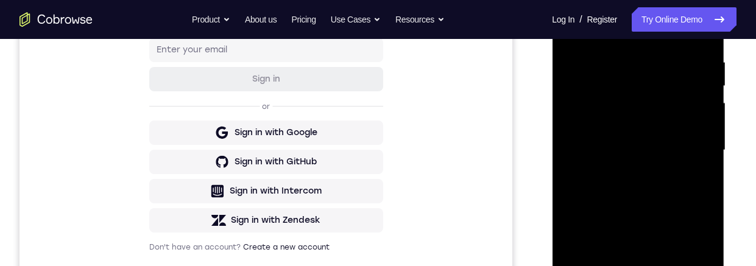
click at [576, 56] on div at bounding box center [638, 150] width 154 height 341
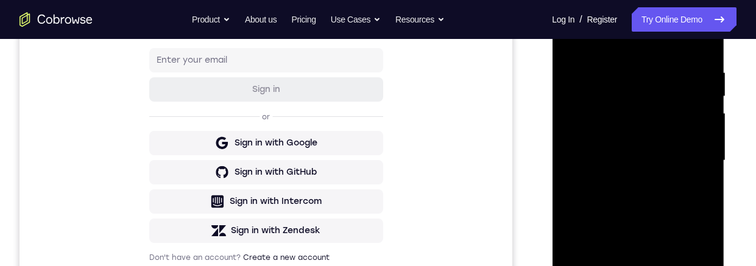
click at [575, 91] on div at bounding box center [638, 160] width 154 height 341
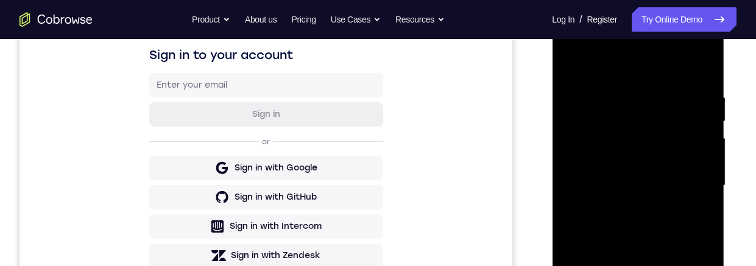
scroll to position [195, 0]
click at [703, 91] on div at bounding box center [638, 186] width 154 height 341
click at [715, 91] on div at bounding box center [638, 188] width 173 height 363
click at [708, 91] on div at bounding box center [638, 186] width 154 height 341
click at [700, 91] on div at bounding box center [638, 186] width 154 height 341
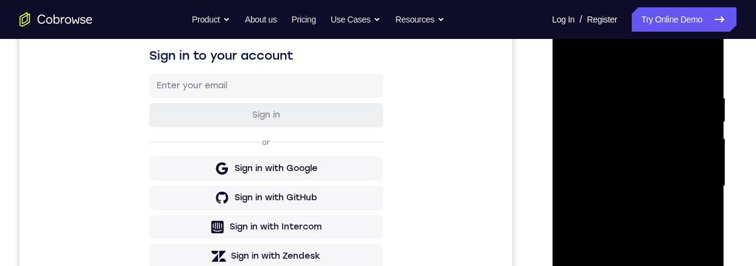
scroll to position [165, 0]
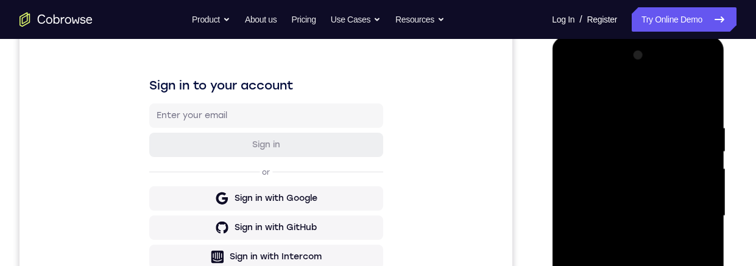
click at [703, 91] on div at bounding box center [638, 216] width 154 height 341
click at [699, 91] on div at bounding box center [638, 216] width 154 height 341
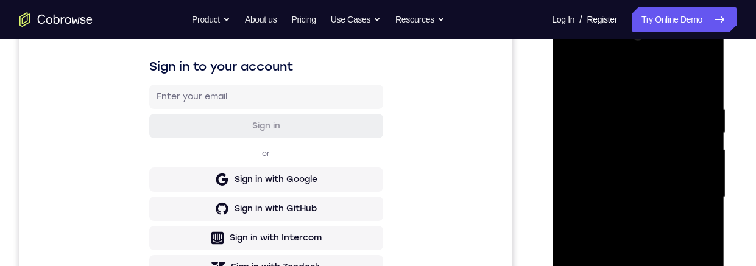
scroll to position [185, 0]
click at [703, 91] on div at bounding box center [638, 196] width 154 height 341
click at [696, 91] on div at bounding box center [638, 196] width 154 height 341
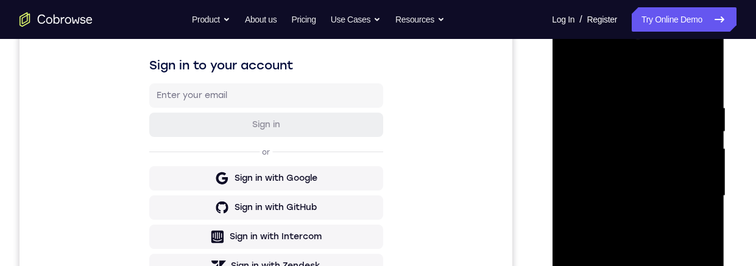
click at [703, 91] on div at bounding box center [638, 196] width 154 height 341
click at [699, 91] on div at bounding box center [638, 196] width 154 height 341
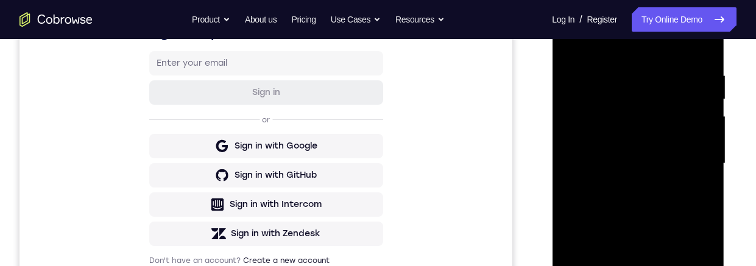
scroll to position [238, 0]
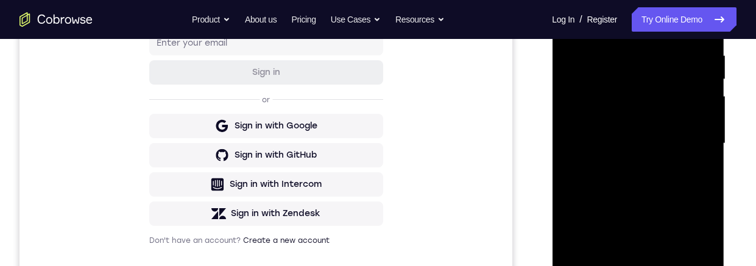
click at [661, 66] on div at bounding box center [638, 143] width 154 height 341
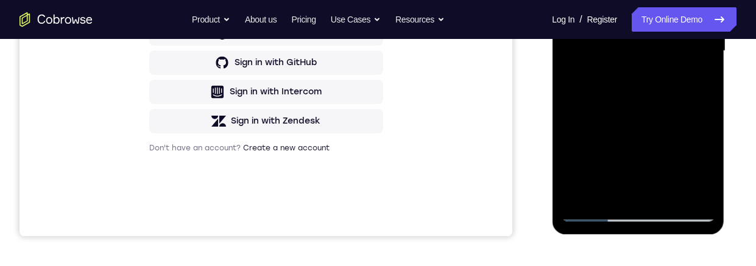
scroll to position [308, 0]
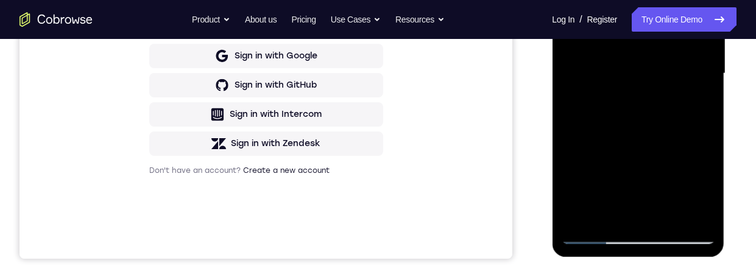
click at [602, 91] on div at bounding box center [638, 73] width 154 height 341
click at [703, 91] on div at bounding box center [638, 73] width 154 height 341
click at [699, 91] on div at bounding box center [638, 73] width 154 height 341
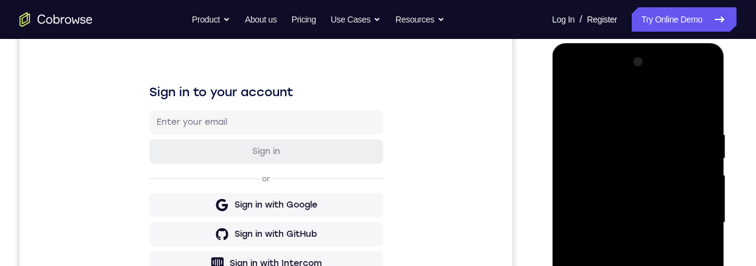
click at [571, 91] on div at bounding box center [638, 222] width 154 height 341
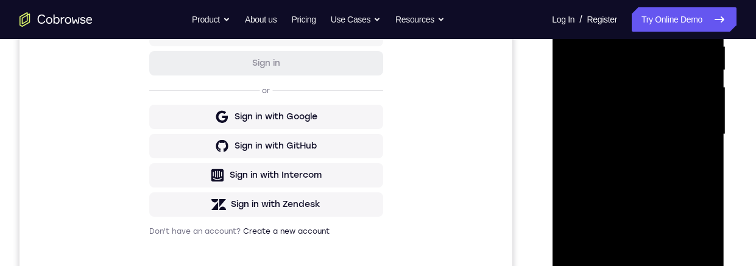
scroll to position [186, 0]
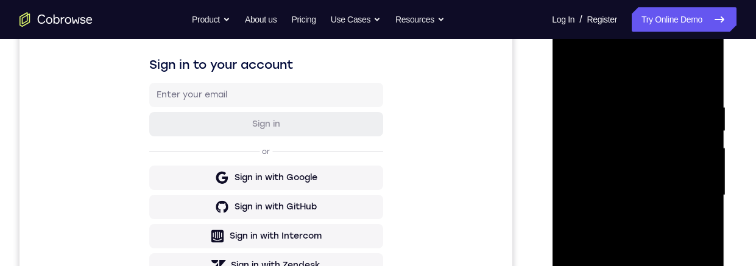
click at [565, 73] on div at bounding box center [638, 195] width 154 height 341
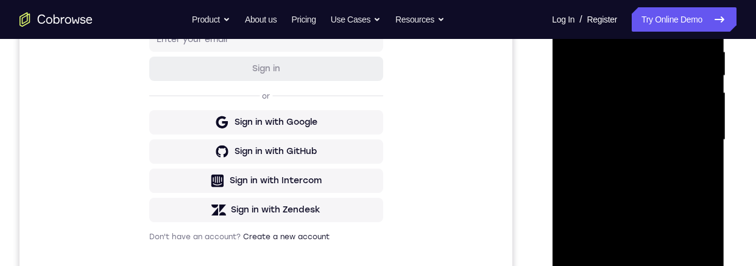
scroll to position [239, 0]
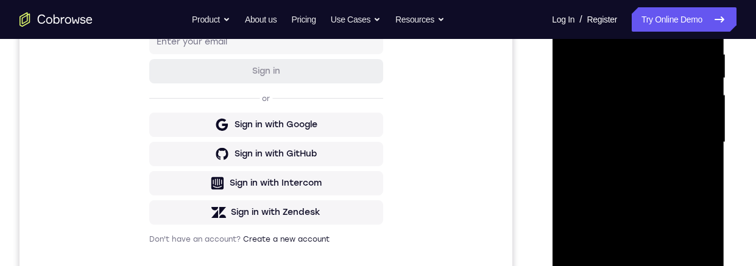
click at [610, 62] on div at bounding box center [638, 142] width 154 height 341
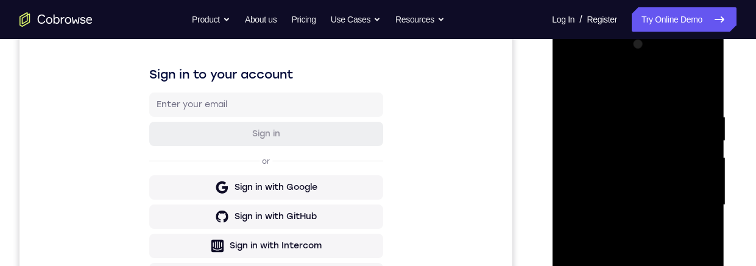
click at [707, 91] on div at bounding box center [638, 205] width 154 height 341
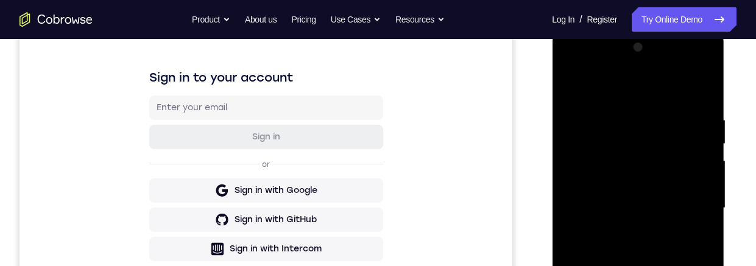
click at [705, 91] on div at bounding box center [638, 208] width 154 height 341
click at [714, 91] on div at bounding box center [638, 208] width 154 height 341
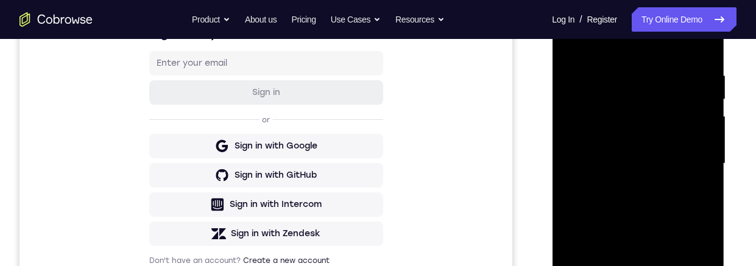
scroll to position [224, 0]
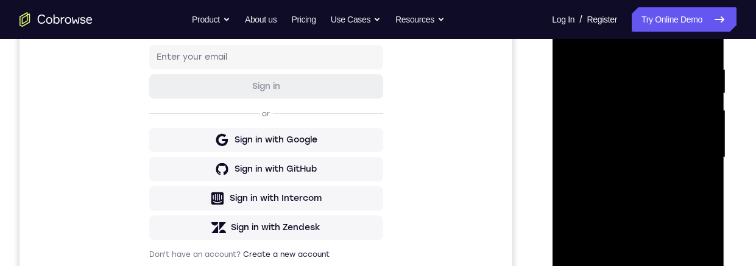
click at [689, 91] on div at bounding box center [638, 157] width 154 height 341
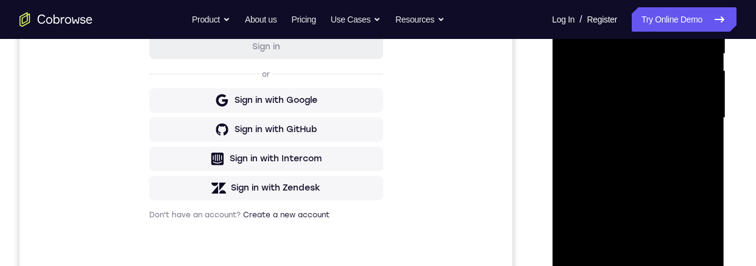
scroll to position [212, 0]
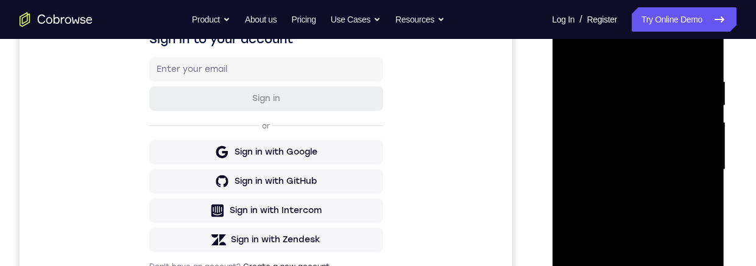
click at [701, 91] on div at bounding box center [638, 169] width 154 height 341
click at [704, 91] on div at bounding box center [638, 169] width 154 height 341
click at [705, 91] on div at bounding box center [638, 169] width 154 height 341
click at [701, 91] on div at bounding box center [638, 169] width 154 height 341
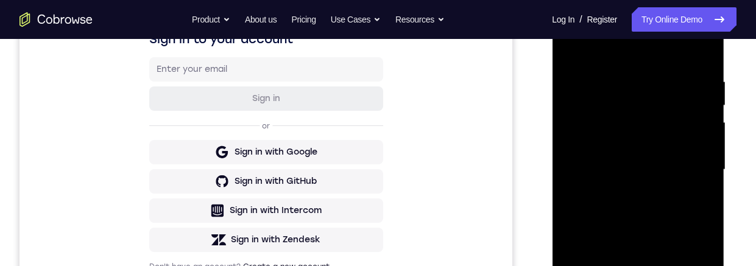
click at [692, 91] on div at bounding box center [638, 169] width 154 height 341
click at [700, 91] on div at bounding box center [638, 169] width 154 height 341
click at [702, 91] on div at bounding box center [638, 169] width 154 height 341
click at [700, 91] on div at bounding box center [638, 169] width 154 height 341
click at [705, 91] on div at bounding box center [638, 169] width 154 height 341
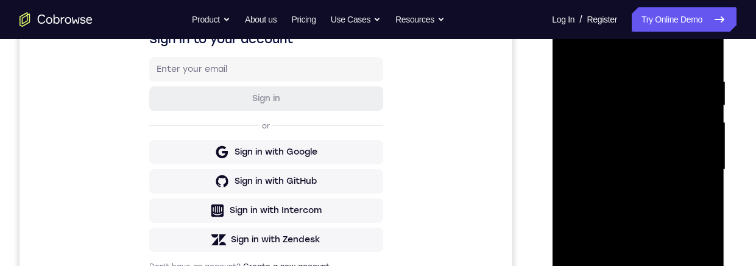
click at [703, 91] on div at bounding box center [638, 169] width 154 height 341
click at [699, 91] on div at bounding box center [638, 169] width 154 height 341
click at [700, 91] on div at bounding box center [638, 169] width 154 height 341
click at [701, 91] on div at bounding box center [638, 169] width 154 height 341
click at [698, 91] on div at bounding box center [638, 169] width 154 height 341
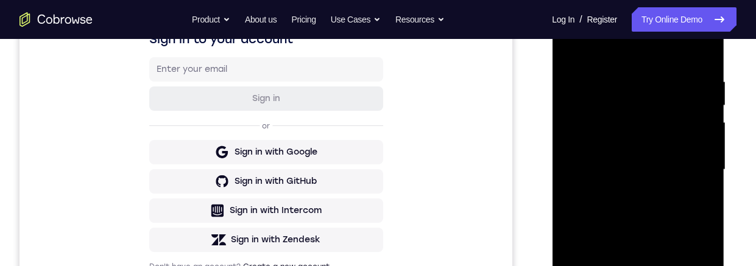
click at [699, 91] on div at bounding box center [638, 169] width 154 height 341
click at [692, 91] on div at bounding box center [638, 169] width 154 height 341
click at [702, 54] on div at bounding box center [638, 169] width 154 height 341
click at [612, 75] on div at bounding box center [638, 169] width 154 height 341
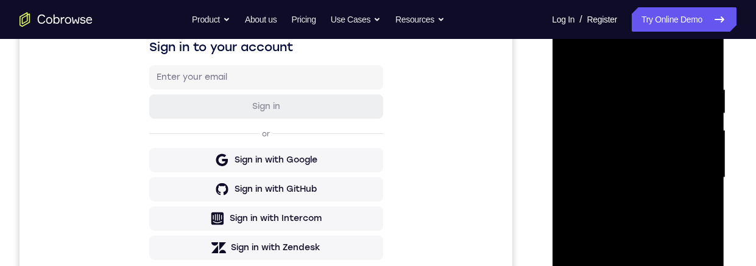
scroll to position [205, 0]
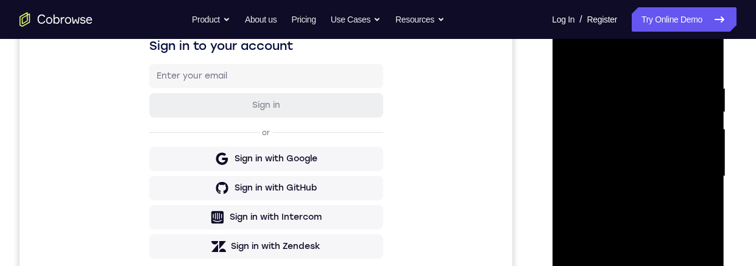
click at [699, 91] on div at bounding box center [638, 176] width 154 height 341
click at [702, 61] on div at bounding box center [638, 176] width 154 height 341
click at [591, 82] on div at bounding box center [638, 176] width 154 height 341
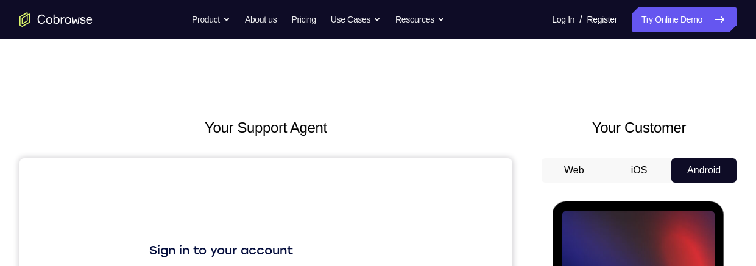
scroll to position [185, 0]
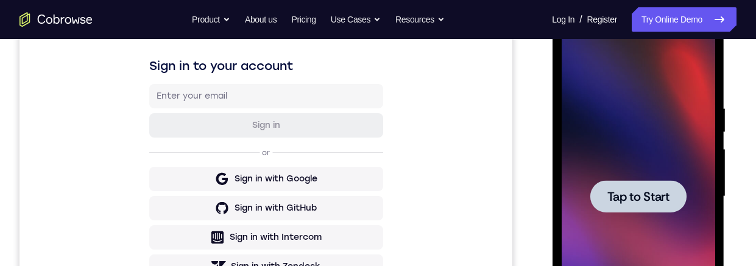
click at [646, 91] on div at bounding box center [638, 196] width 96 height 32
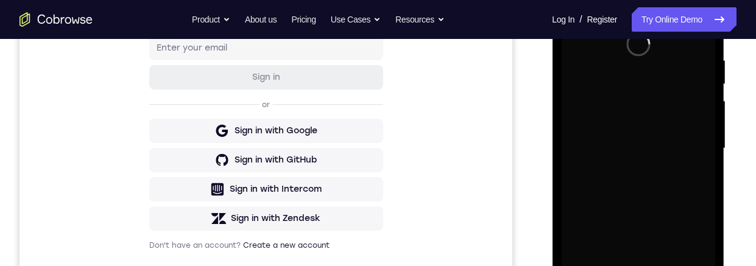
scroll to position [219, 0]
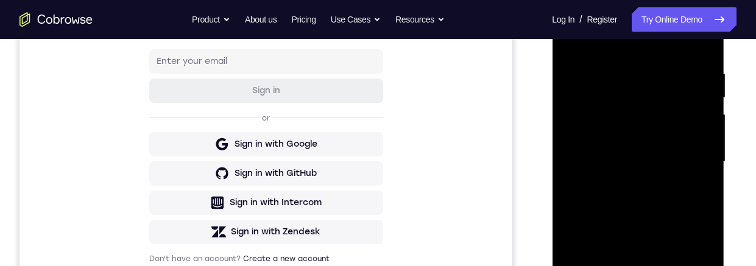
click at [638, 91] on div at bounding box center [638, 161] width 154 height 341
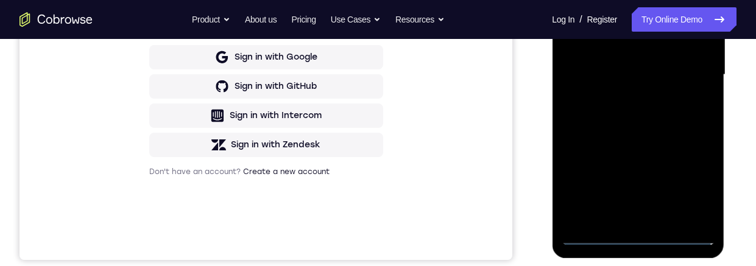
scroll to position [306, 0]
click at [702, 91] on div at bounding box center [638, 75] width 154 height 341
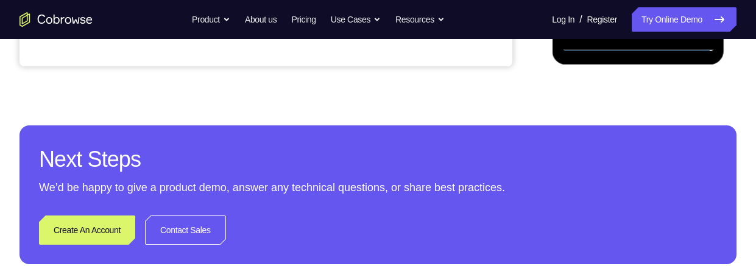
scroll to position [249, 0]
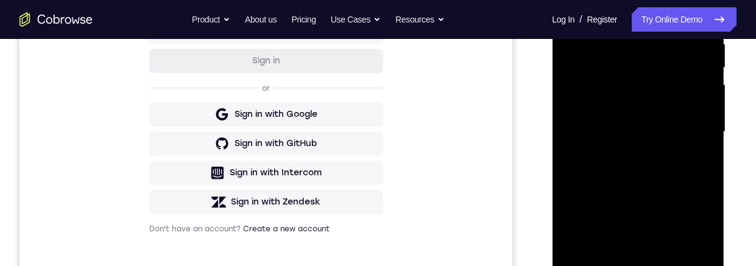
click at [650, 15] on div at bounding box center [638, 132] width 154 height 341
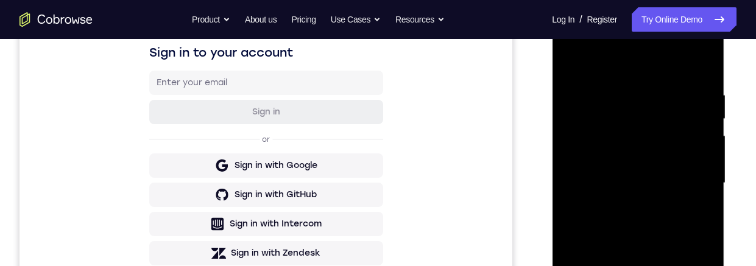
click at [614, 91] on div at bounding box center [638, 183] width 154 height 341
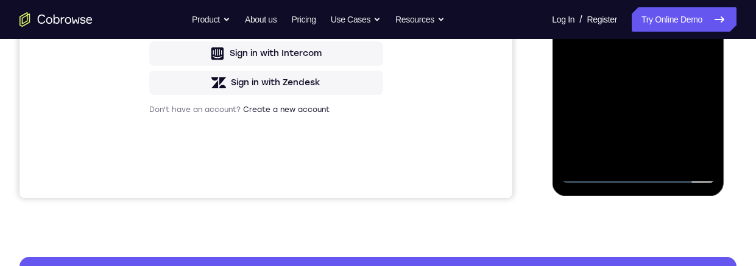
scroll to position [358, 0]
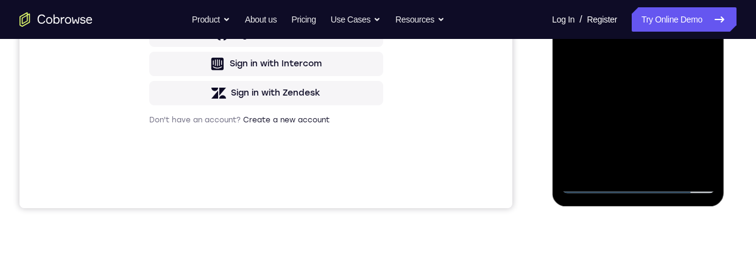
click at [658, 91] on div at bounding box center [638, 22] width 154 height 341
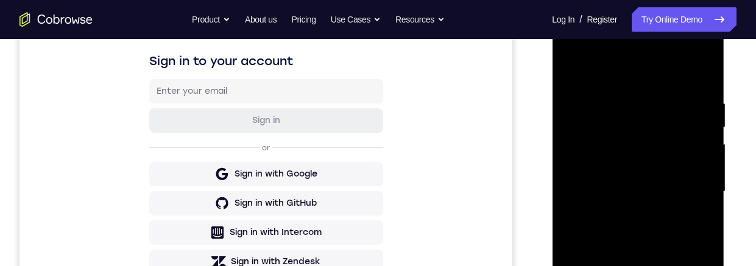
scroll to position [252, 0]
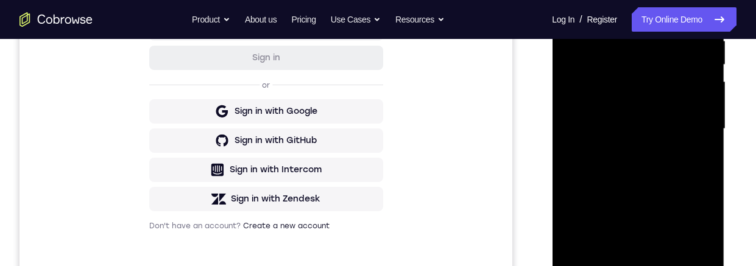
click at [589, 91] on div at bounding box center [638, 129] width 154 height 341
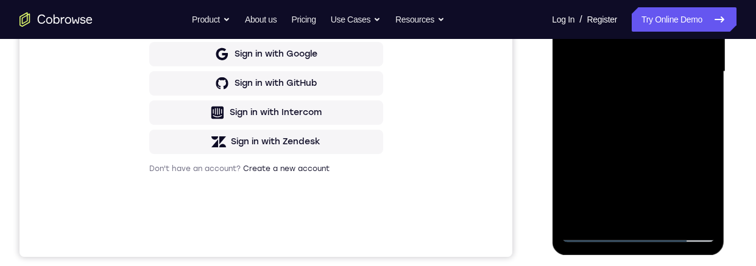
scroll to position [296, 0]
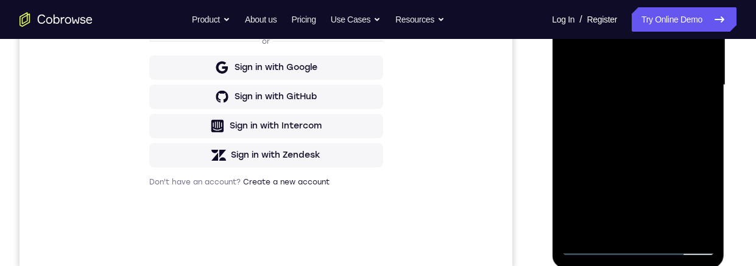
click at [685, 91] on div at bounding box center [638, 85] width 154 height 341
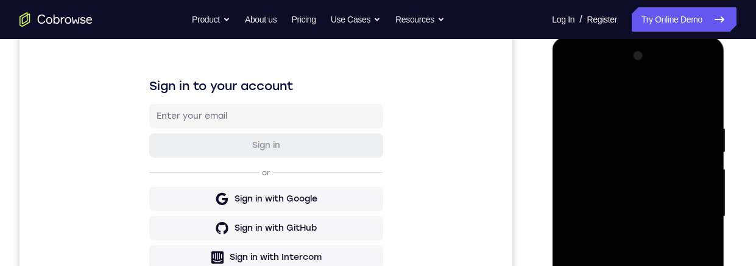
scroll to position [283, 0]
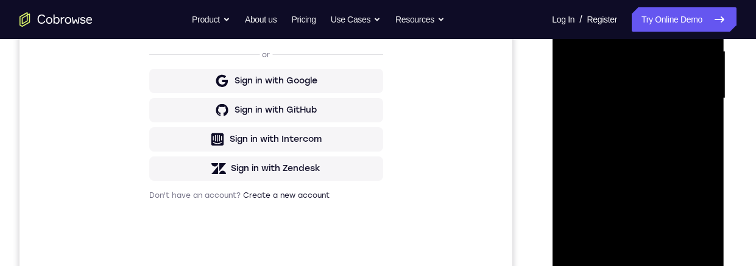
click at [586, 91] on div at bounding box center [638, 98] width 154 height 341
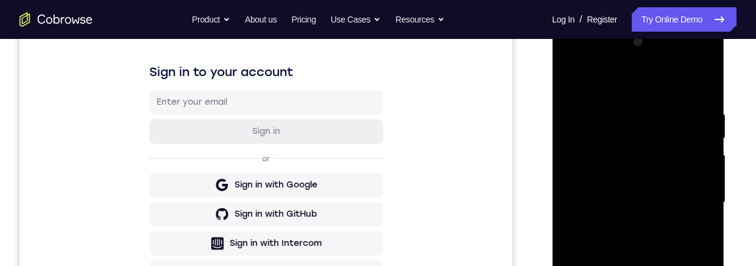
scroll to position [156, 0]
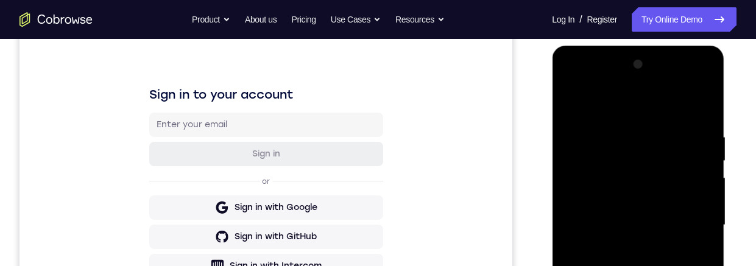
click at [591, 91] on div at bounding box center [638, 225] width 154 height 341
